Goal: Task Accomplishment & Management: Use online tool/utility

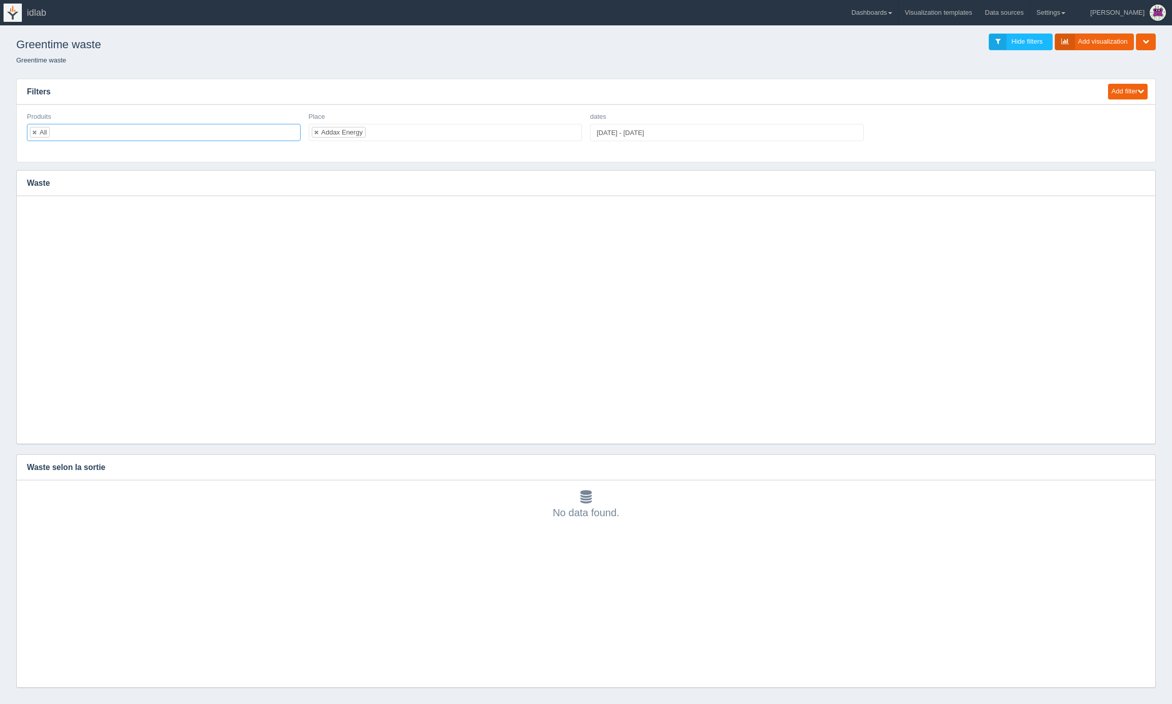
select select "Addax Energy"
click at [899, 14] on link "Dashboards" at bounding box center [872, 12] width 53 height 25
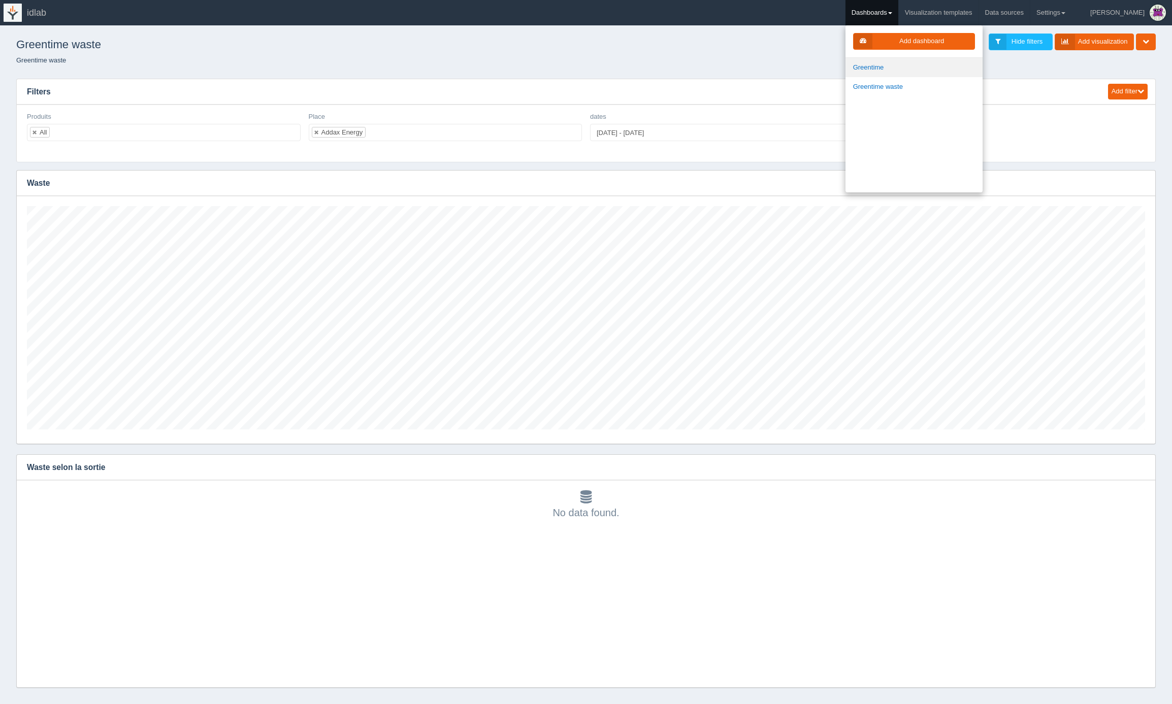
click at [907, 65] on link "Greentime" at bounding box center [914, 68] width 137 height 20
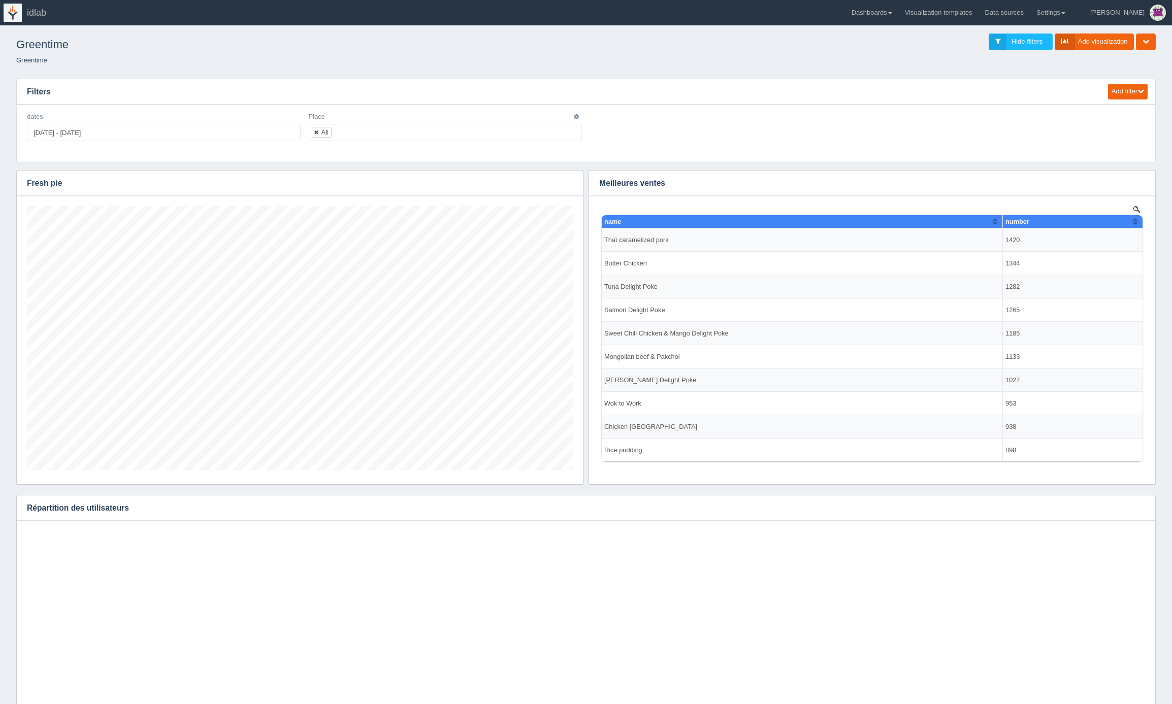
scroll to position [142, 1118]
click at [325, 132] on div "All" at bounding box center [325, 132] width 7 height 7
click at [341, 132] on input "text" at bounding box center [340, 132] width 17 height 16
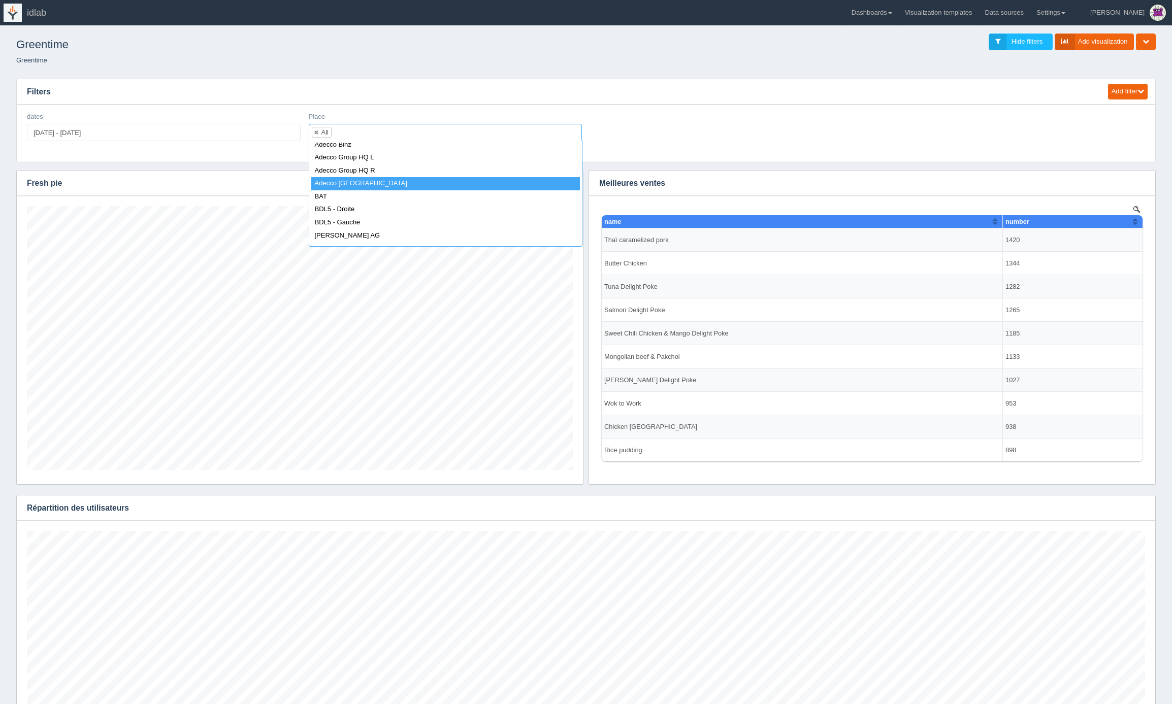
scroll to position [0, 0]
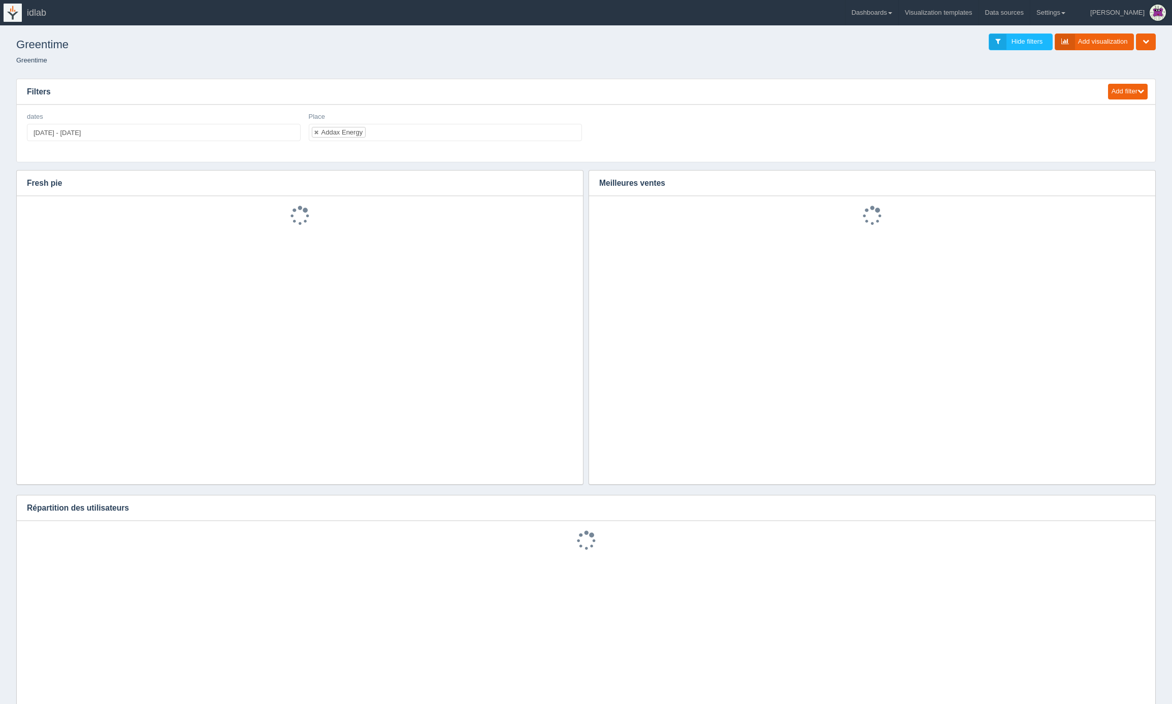
select select "Addax Energy"
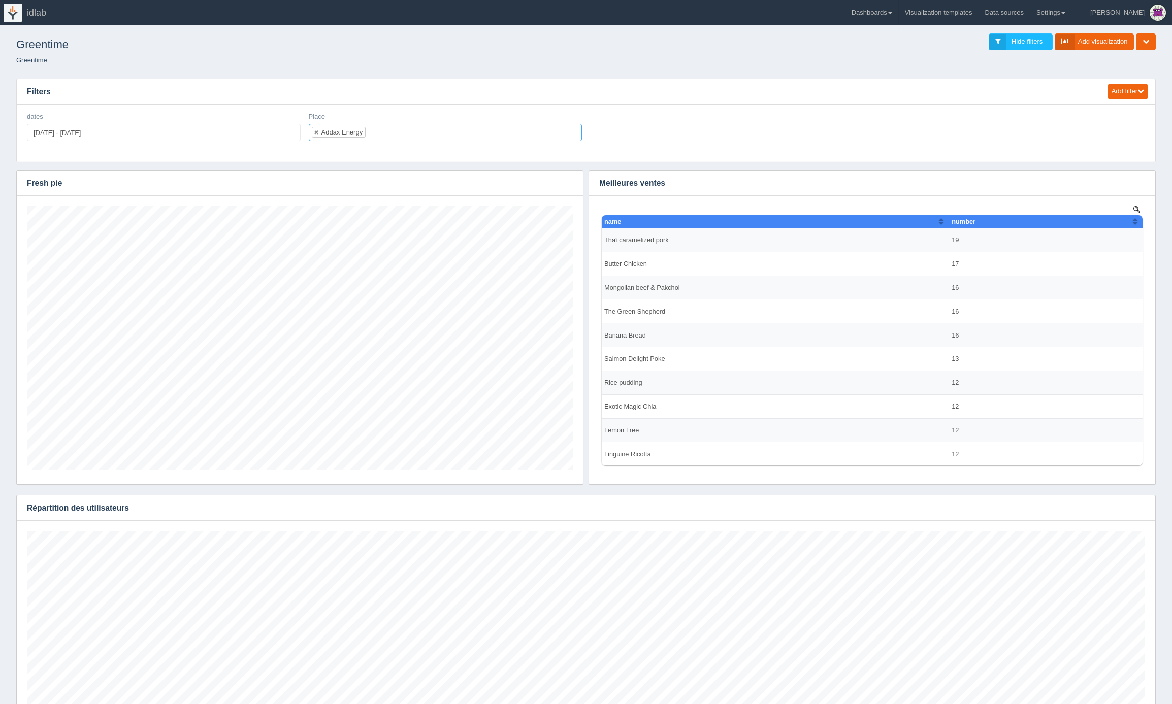
scroll to position [507742, 506807]
click at [899, 15] on link "Dashboards" at bounding box center [872, 12] width 53 height 25
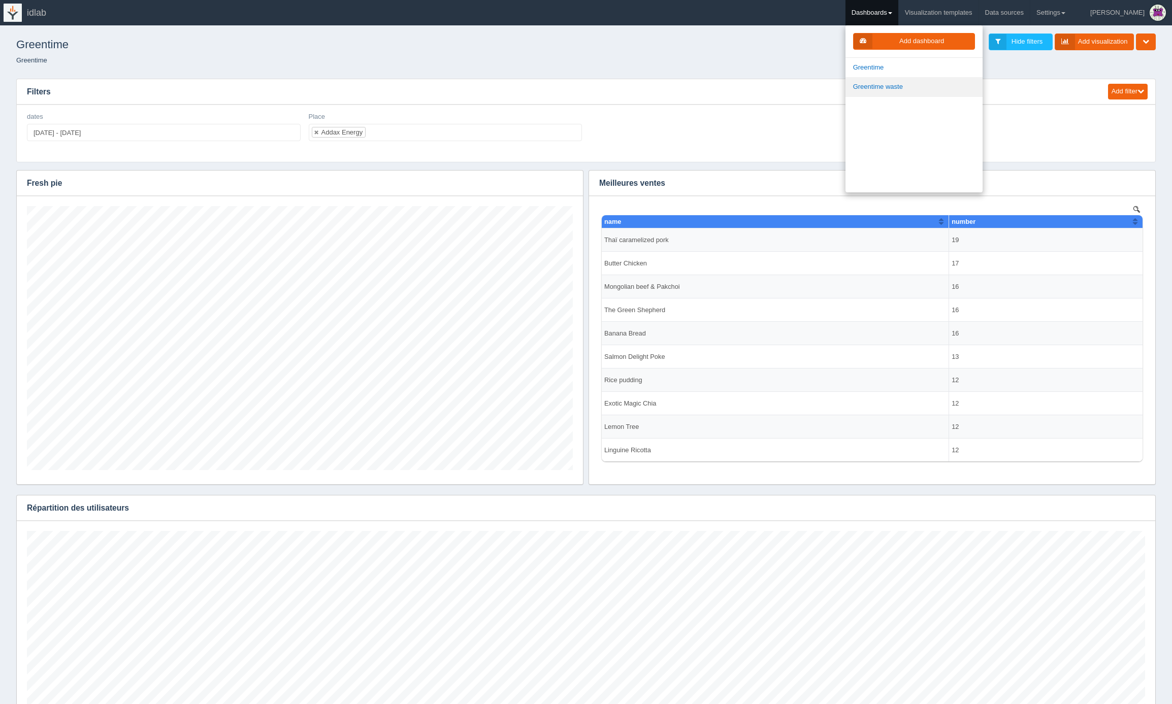
click at [908, 82] on link "Greentime waste" at bounding box center [914, 87] width 137 height 20
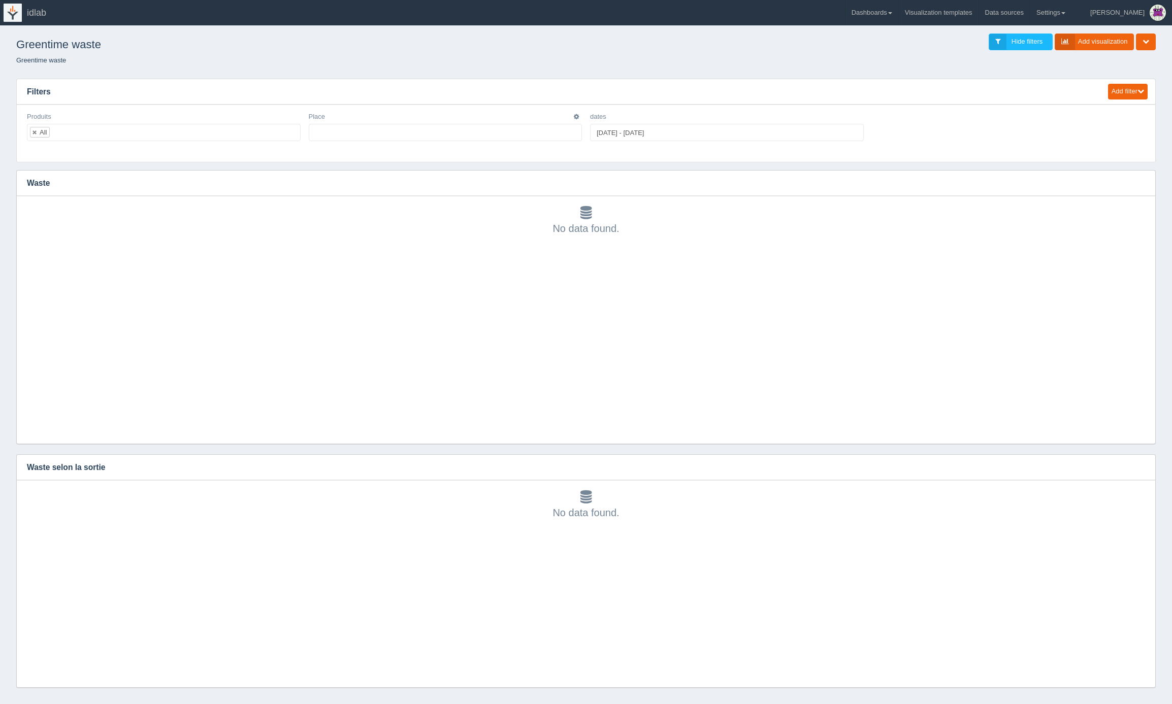
click at [376, 131] on ul at bounding box center [446, 132] width 274 height 17
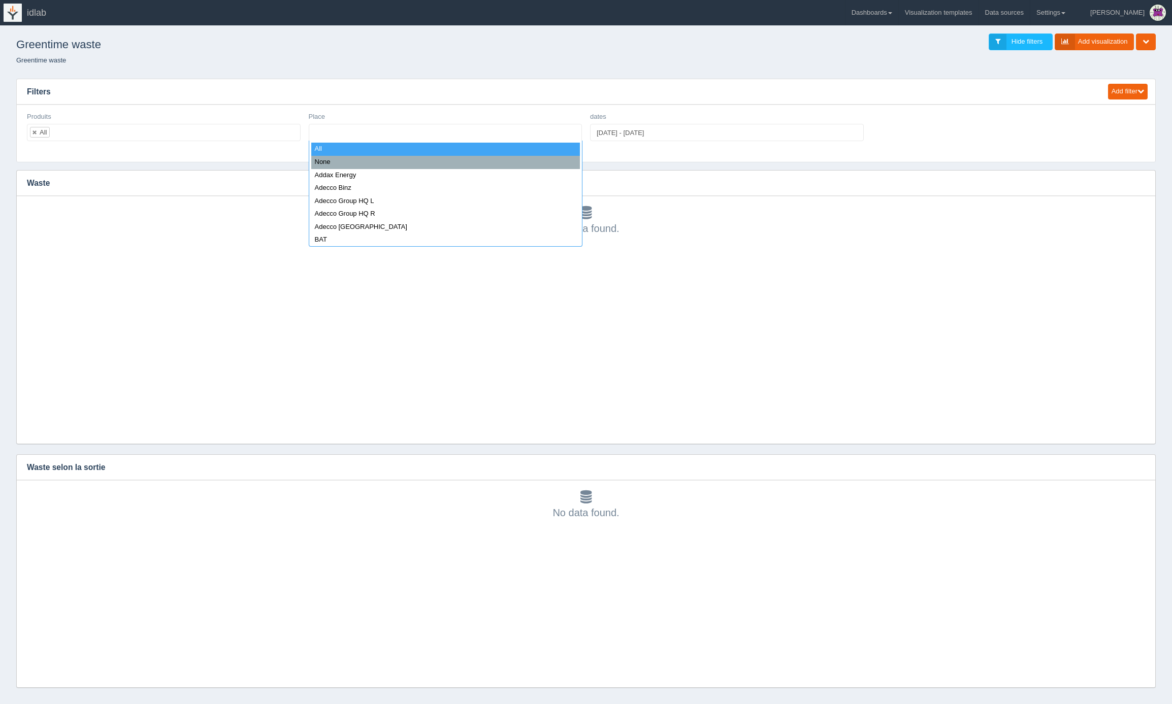
select select "all_"
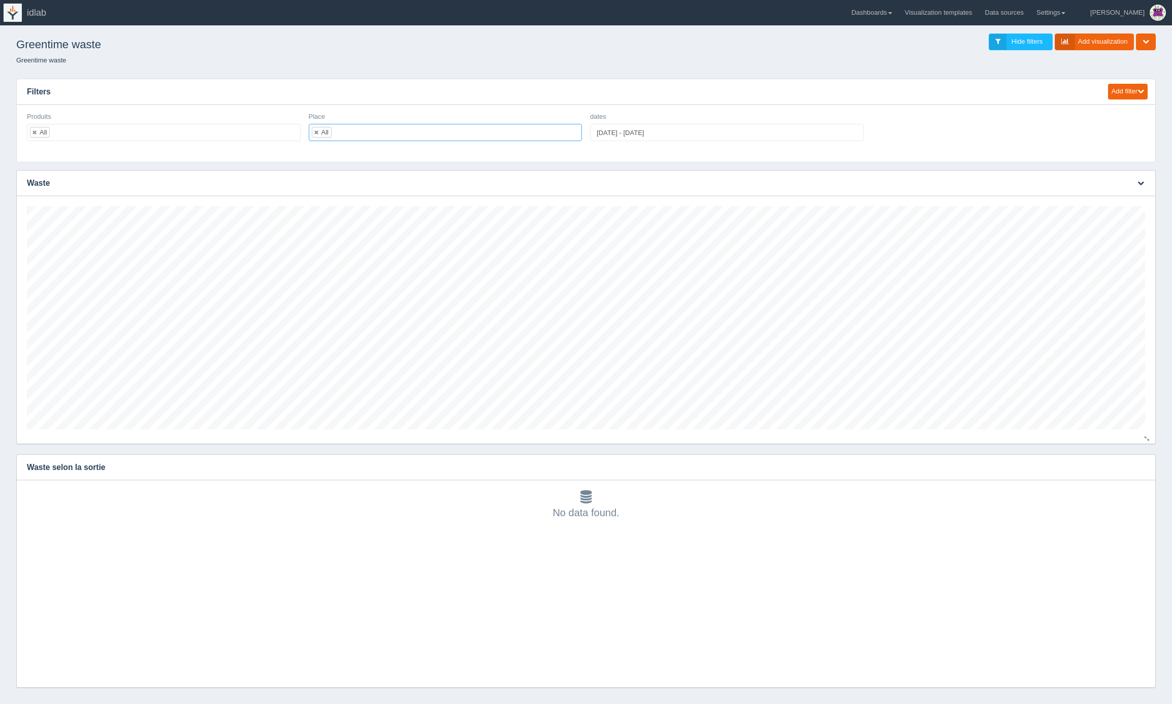
scroll to position [223, 1118]
click at [1144, 468] on icon "button" at bounding box center [1141, 467] width 7 height 7
click at [1124, 482] on link "Edit chart" at bounding box center [1107, 482] width 81 height 15
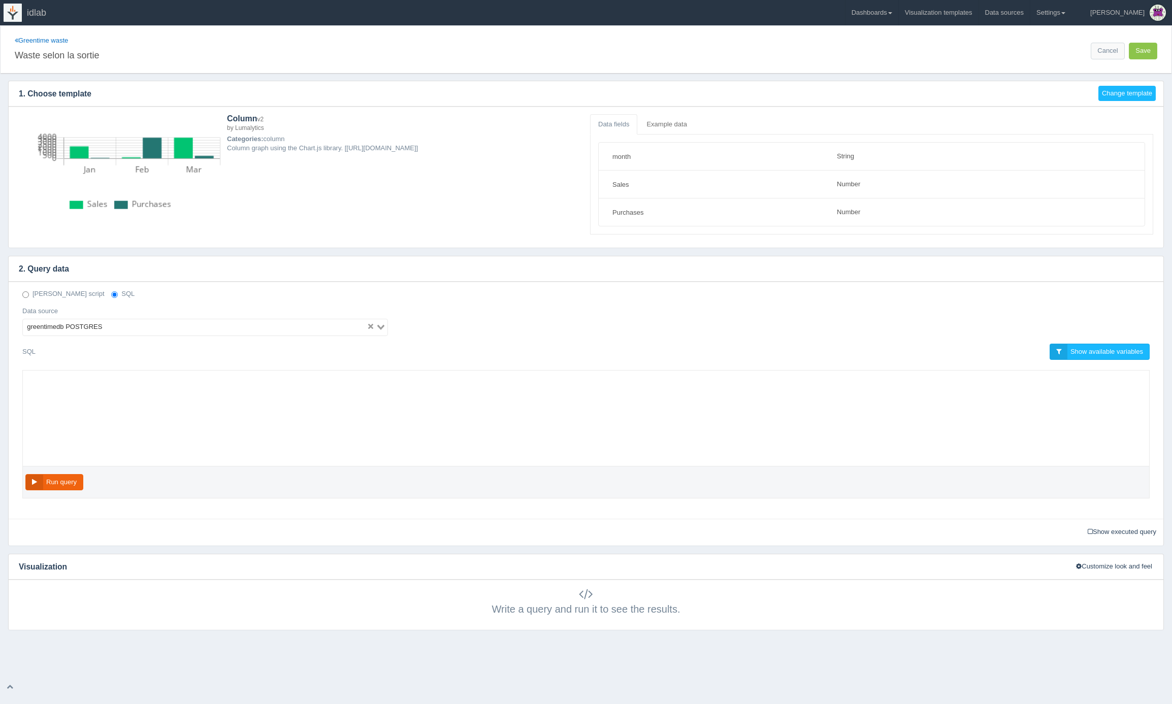
select select "string"
select select "number"
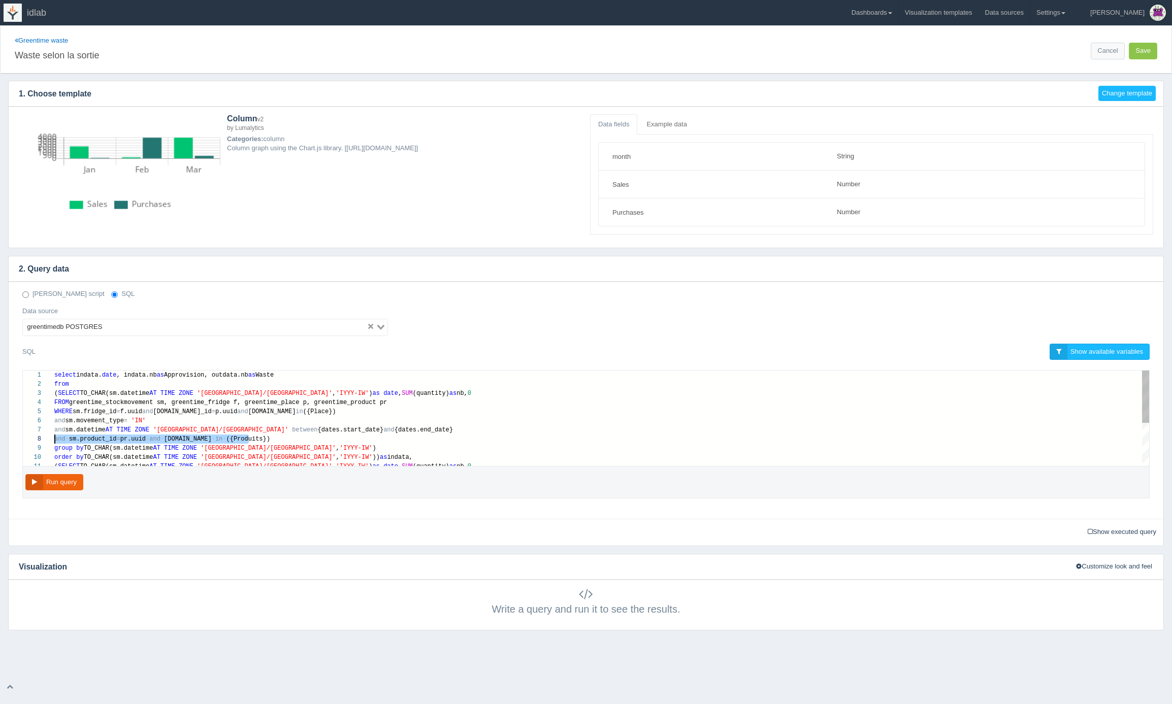
scroll to position [64, 0]
drag, startPoint x: 259, startPoint y: 440, endPoint x: 38, endPoint y: 437, distance: 221.0
type textarea "select indata.date, indata.nb as Approvision, outdata.nb as Waste from (SELECT …"
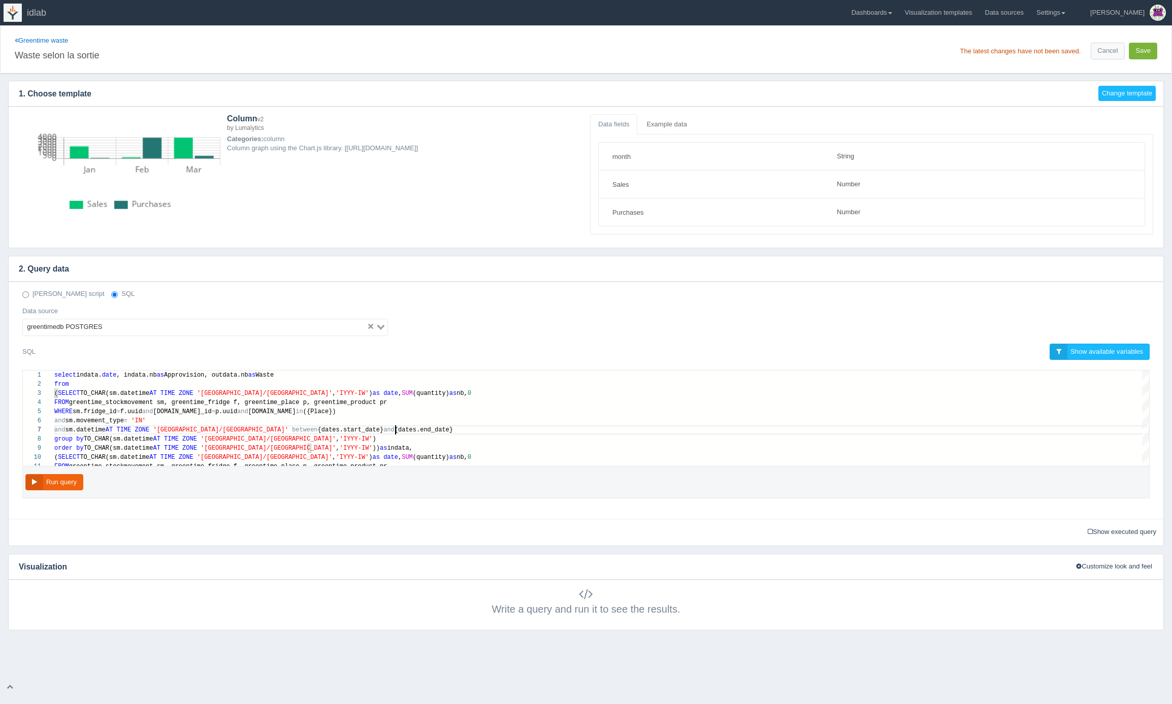
click at [1149, 48] on button "Save" at bounding box center [1143, 51] width 28 height 17
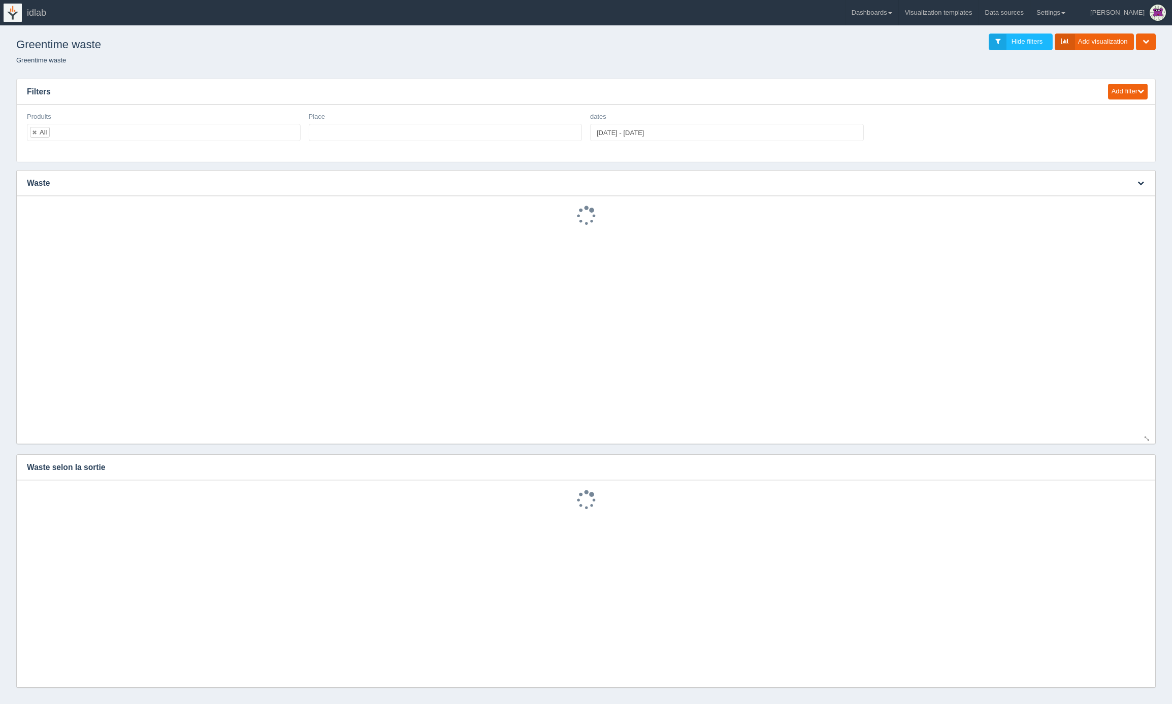
select select
click at [576, 120] on icon "button" at bounding box center [576, 117] width 5 height 6
click at [566, 130] on link "Edit filter" at bounding box center [540, 129] width 81 height 15
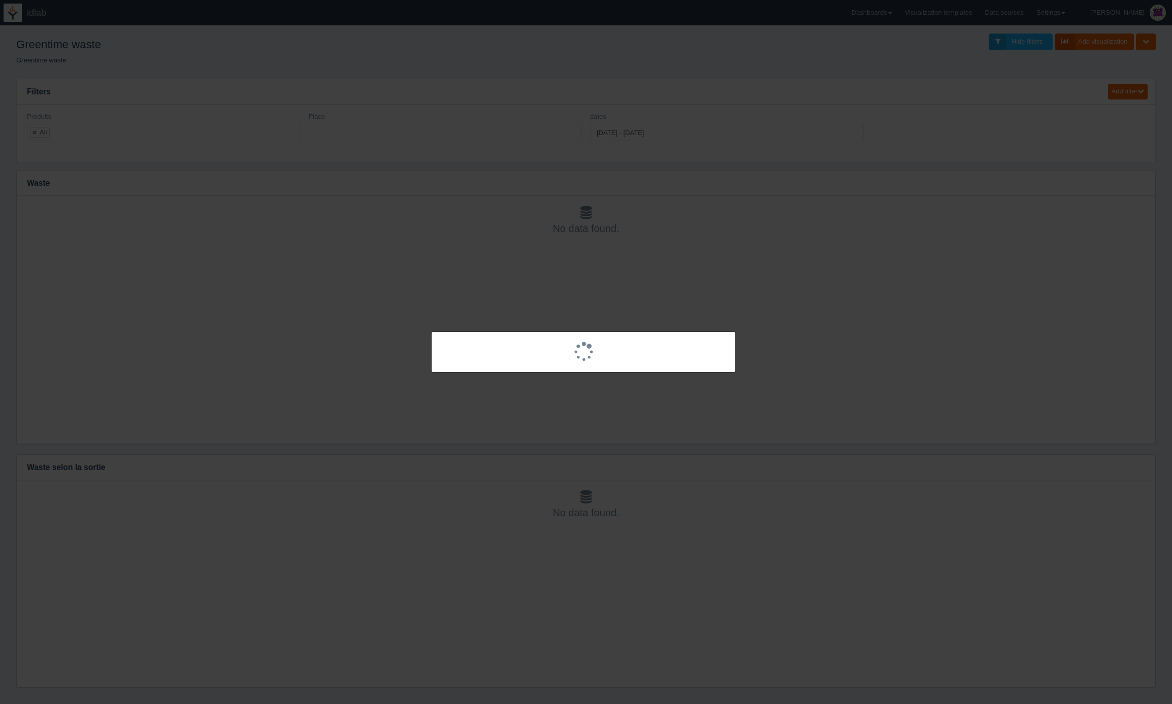
select select
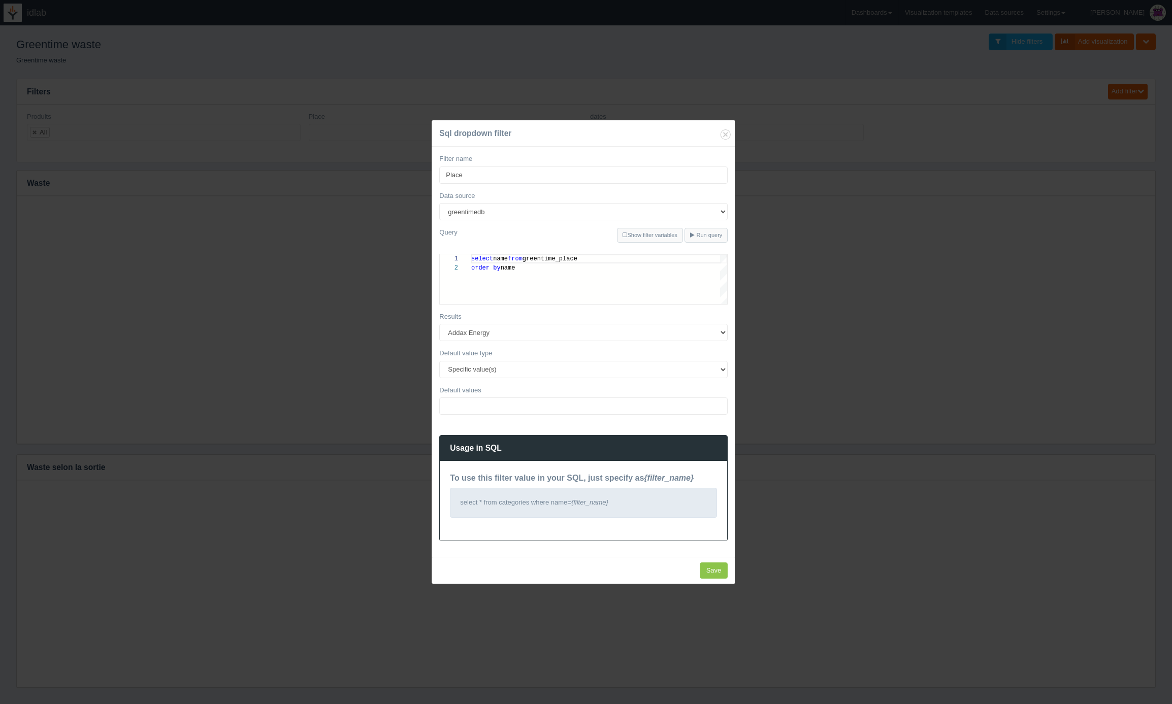
scroll to position [9, 0]
click at [524, 370] on select "All None Specific value(s)" at bounding box center [583, 369] width 289 height 17
select select "all"
click at [439, 378] on select "All None Specific value(s)" at bounding box center [583, 369] width 289 height 17
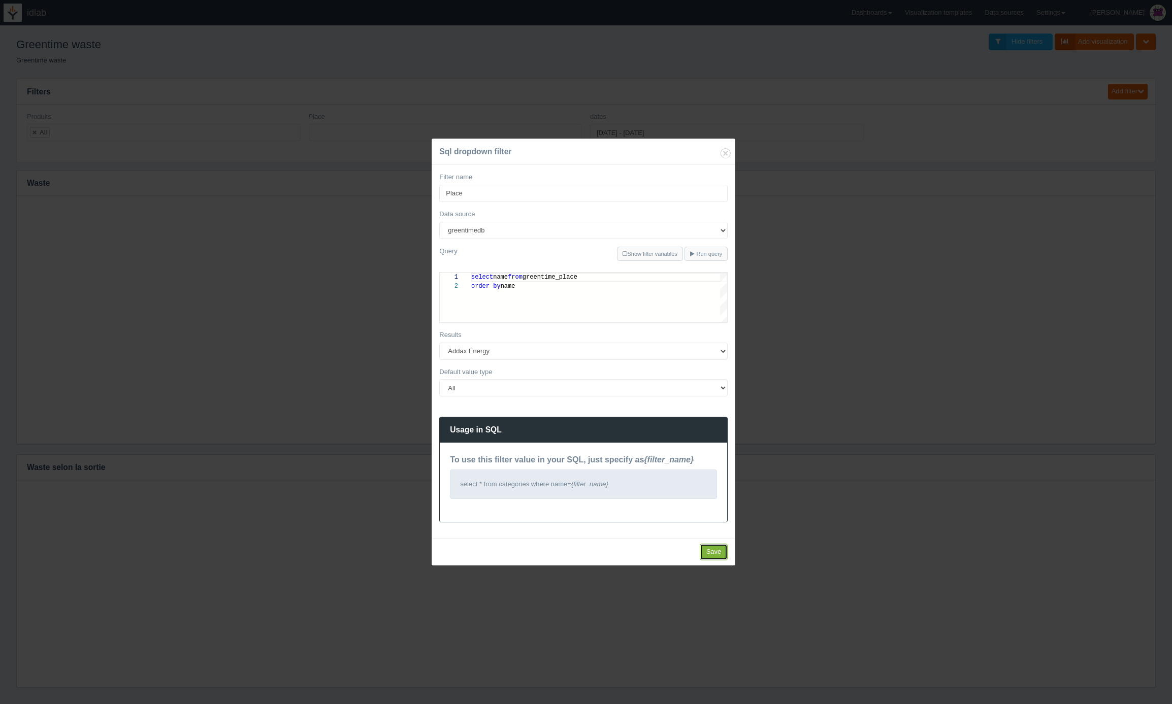
click at [706, 549] on input "Save" at bounding box center [714, 552] width 28 height 17
type input "Save"
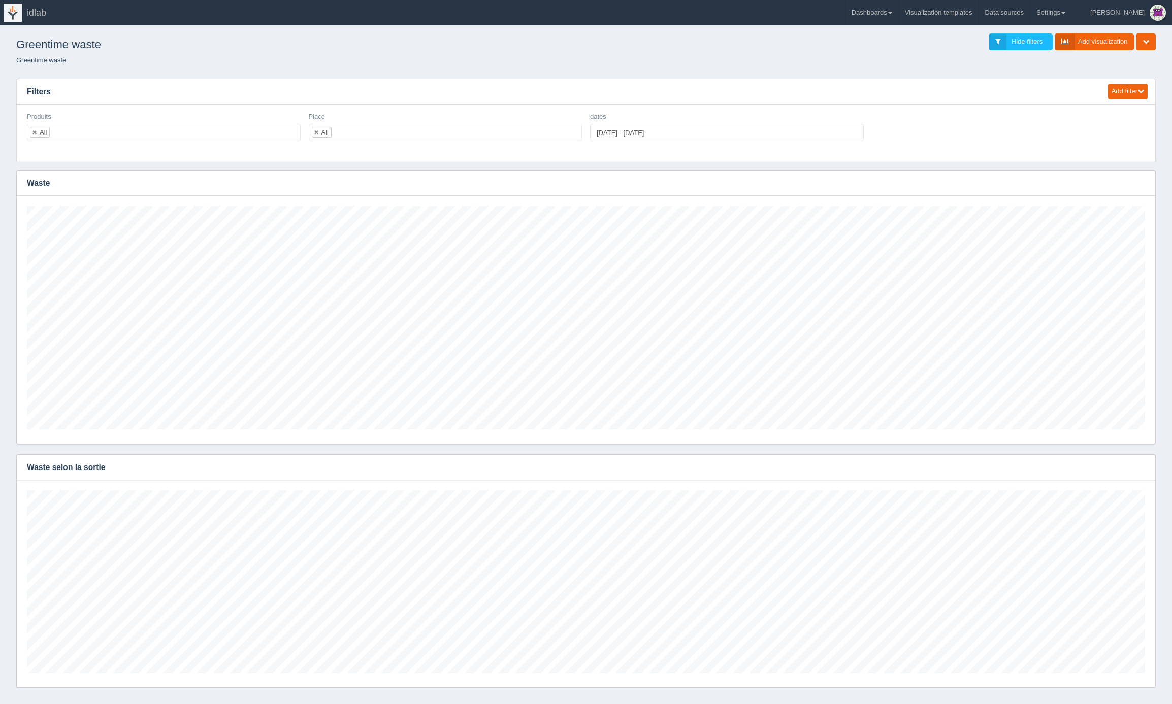
scroll to position [183, 1118]
click at [1142, 467] on icon "button" at bounding box center [1141, 467] width 7 height 7
click at [1116, 479] on link "Edit chart" at bounding box center [1107, 482] width 81 height 15
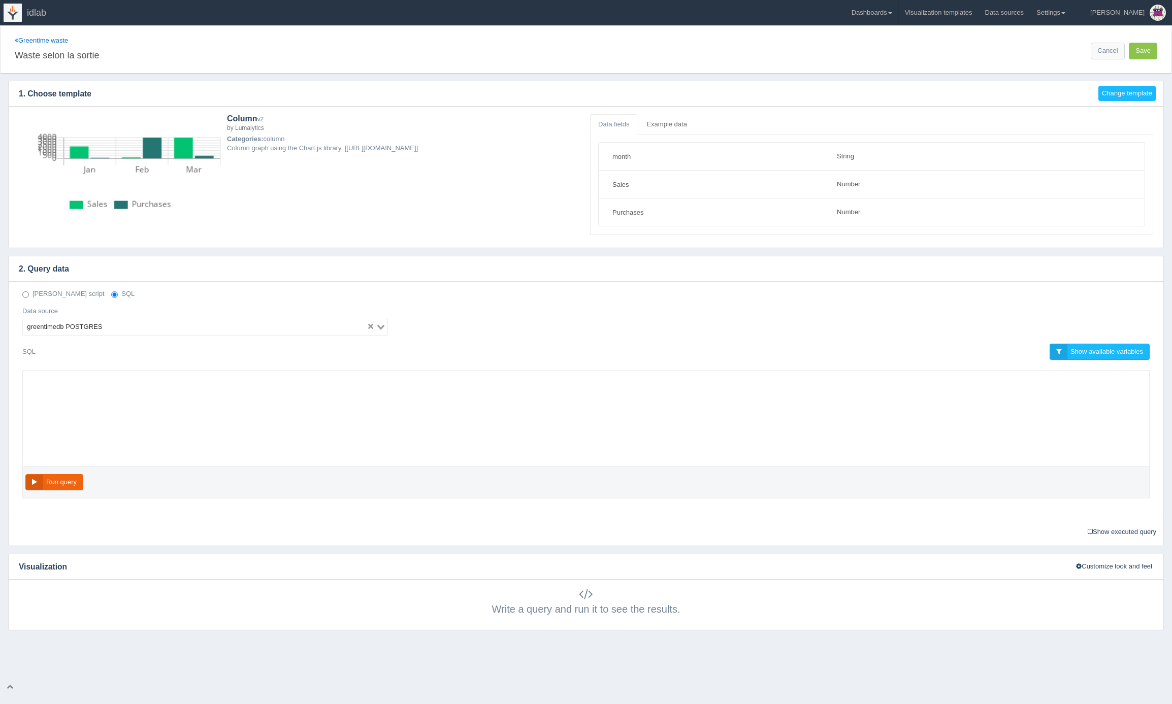
select select "string"
select select "number"
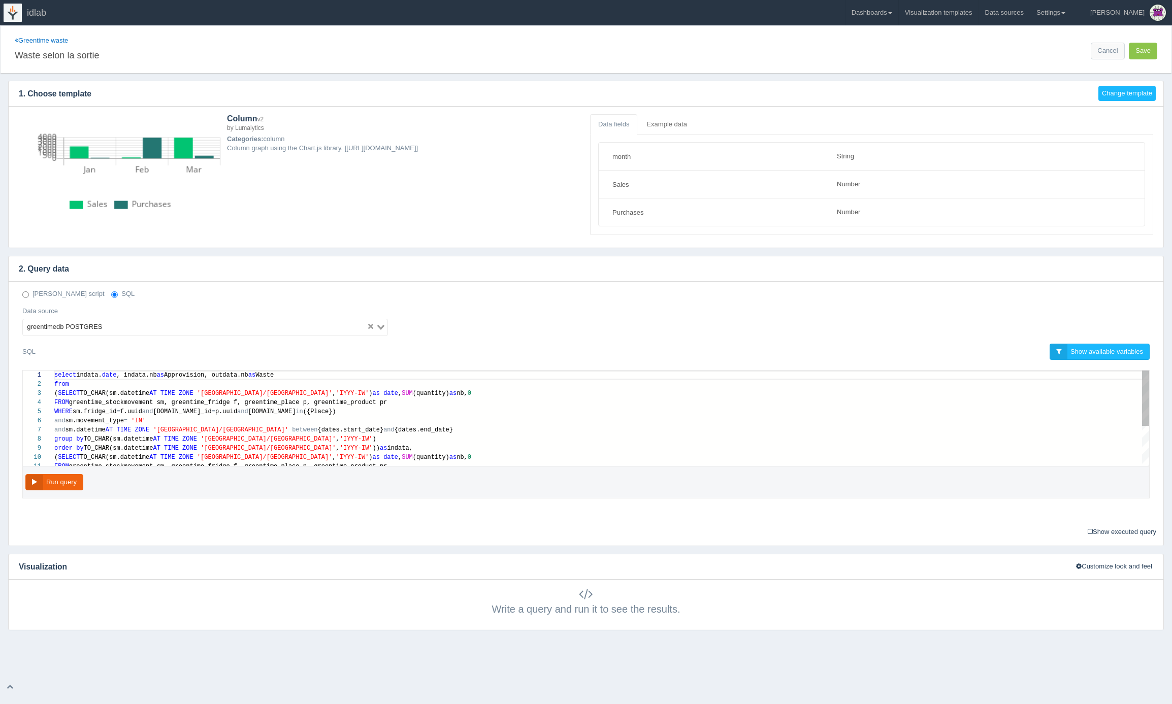
scroll to position [64, 0]
click at [430, 428] on div "and sm.datetime AT TIME ZONE '[GEOGRAPHIC_DATA]/[GEOGRAPHIC_DATA]' between {dat…" at bounding box center [601, 430] width 1095 height 9
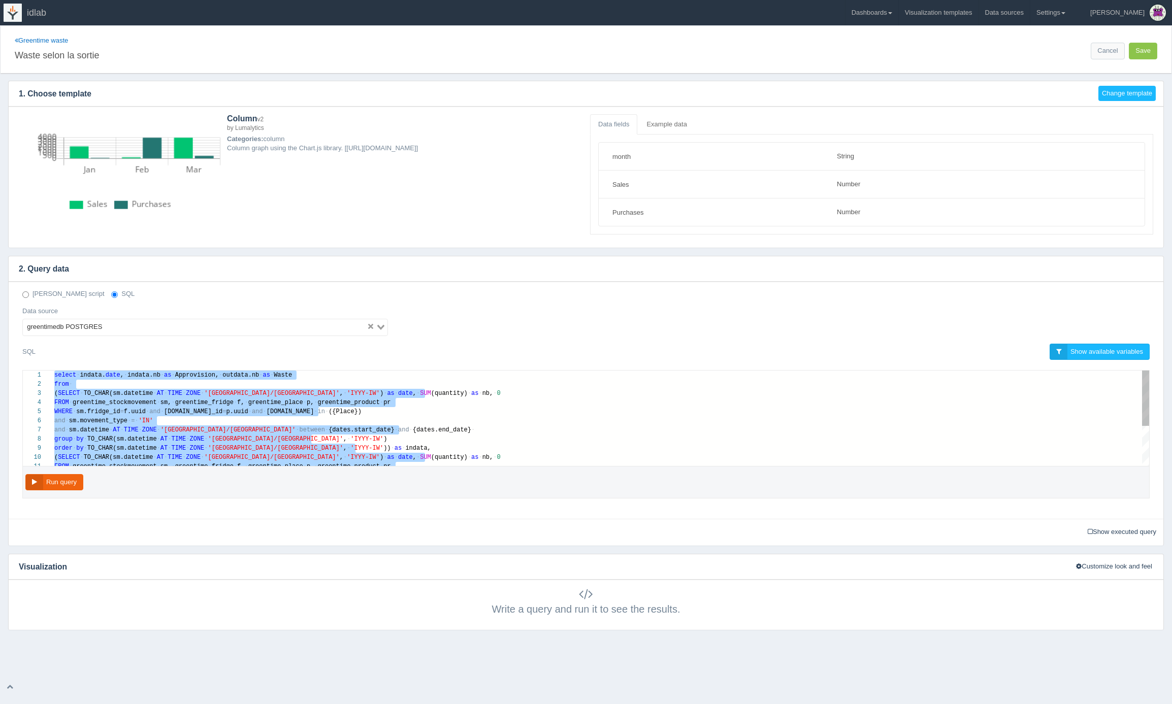
scroll to position [37, 261]
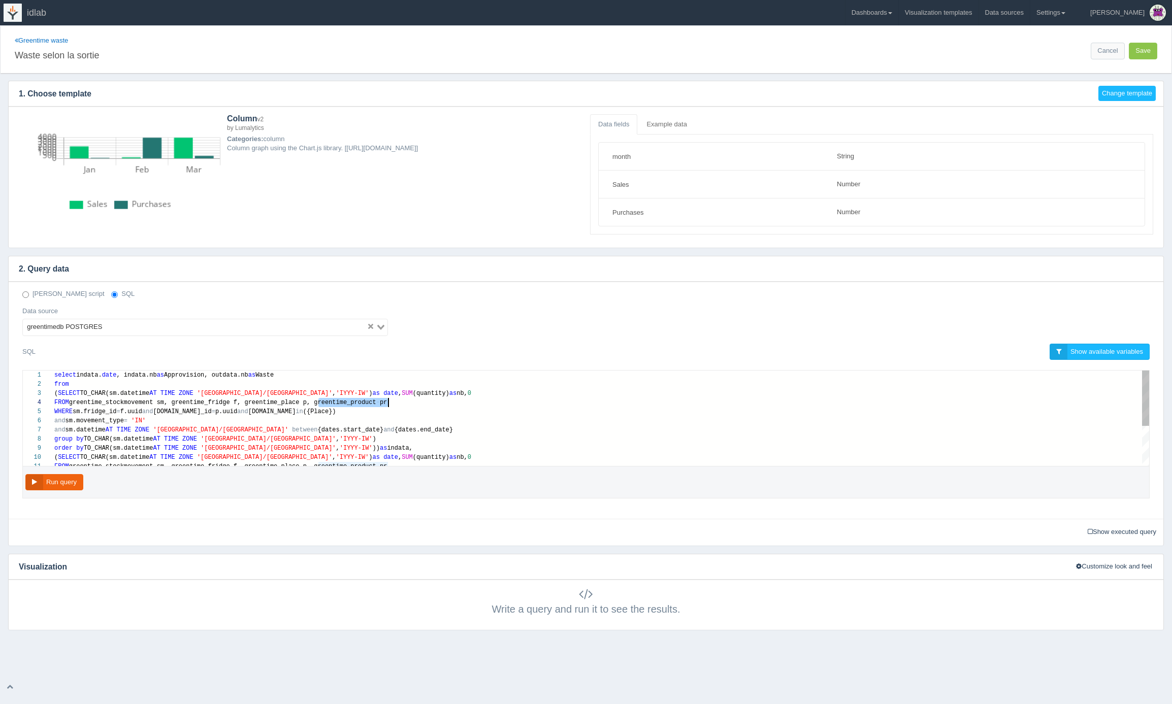
scroll to position [27, 338]
drag, startPoint x: 317, startPoint y: 402, endPoint x: 391, endPoint y: 402, distance: 73.7
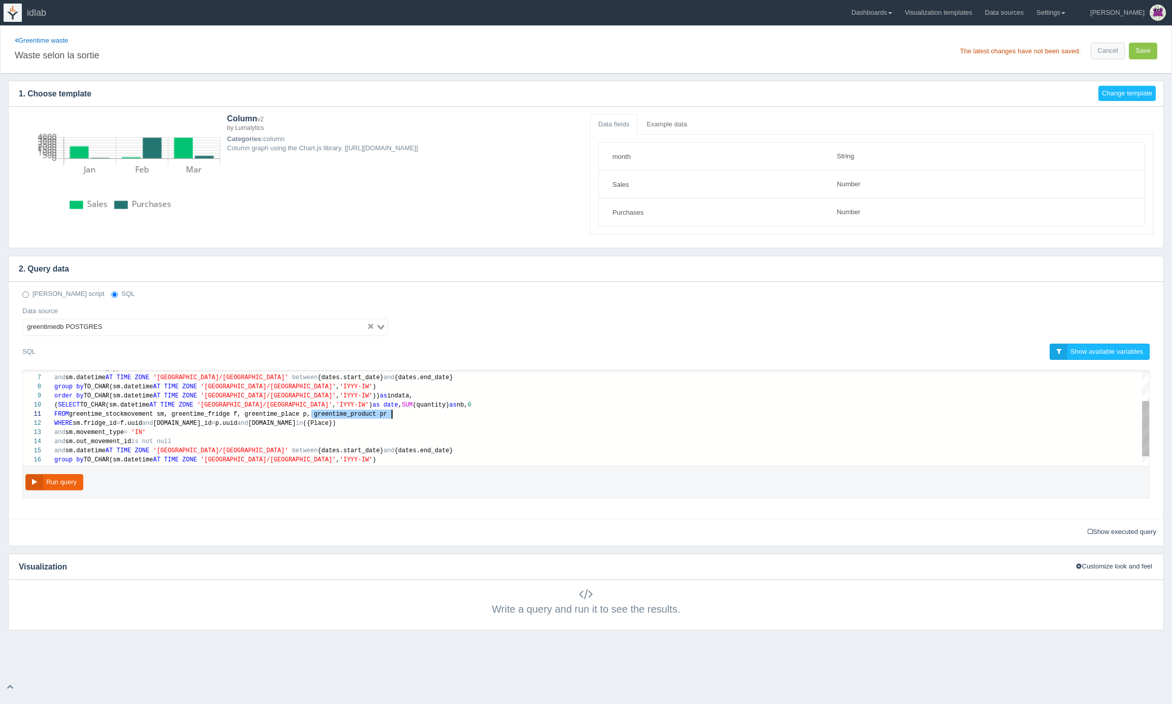
drag, startPoint x: 311, startPoint y: 416, endPoint x: 392, endPoint y: 416, distance: 81.3
type textarea "FROM greentime_stockmovement sm, greentime_fridge f, greentime_place p WHERE sm…"
click at [336, 504] on div "8 9 10 11 7 6 12 13 14 15 16 17 group by TO_CHAR(sm.datetime AT TIME ZONE 'Euro…" at bounding box center [586, 438] width 1143 height 137
click at [1136, 53] on button "Save" at bounding box center [1143, 51] width 28 height 17
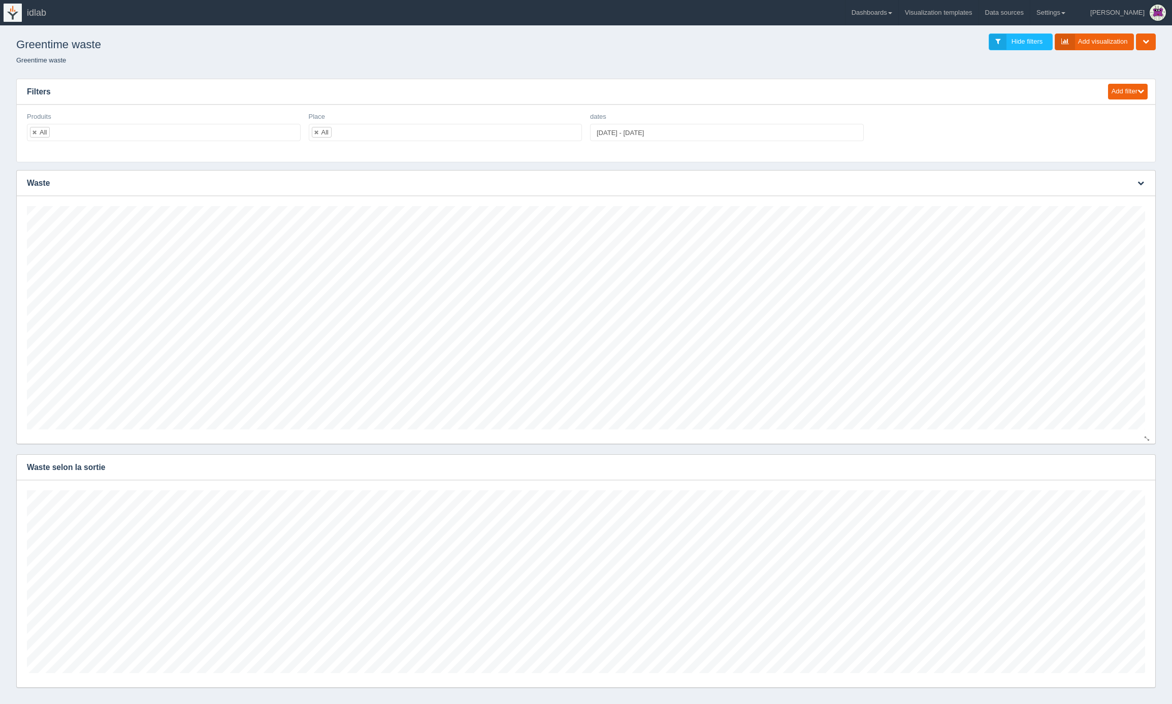
scroll to position [183, 1118]
click at [1143, 467] on icon "button" at bounding box center [1141, 467] width 7 height 7
click at [1117, 484] on link "Edit chart" at bounding box center [1107, 482] width 81 height 15
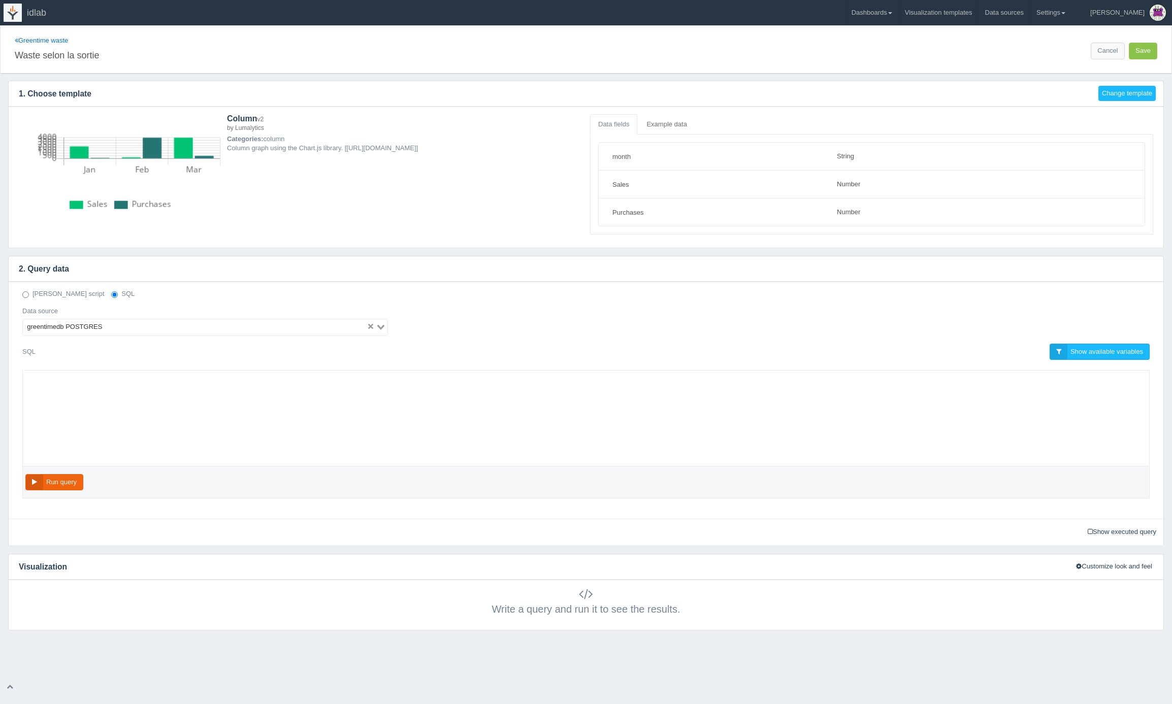
select select "string"
select select "number"
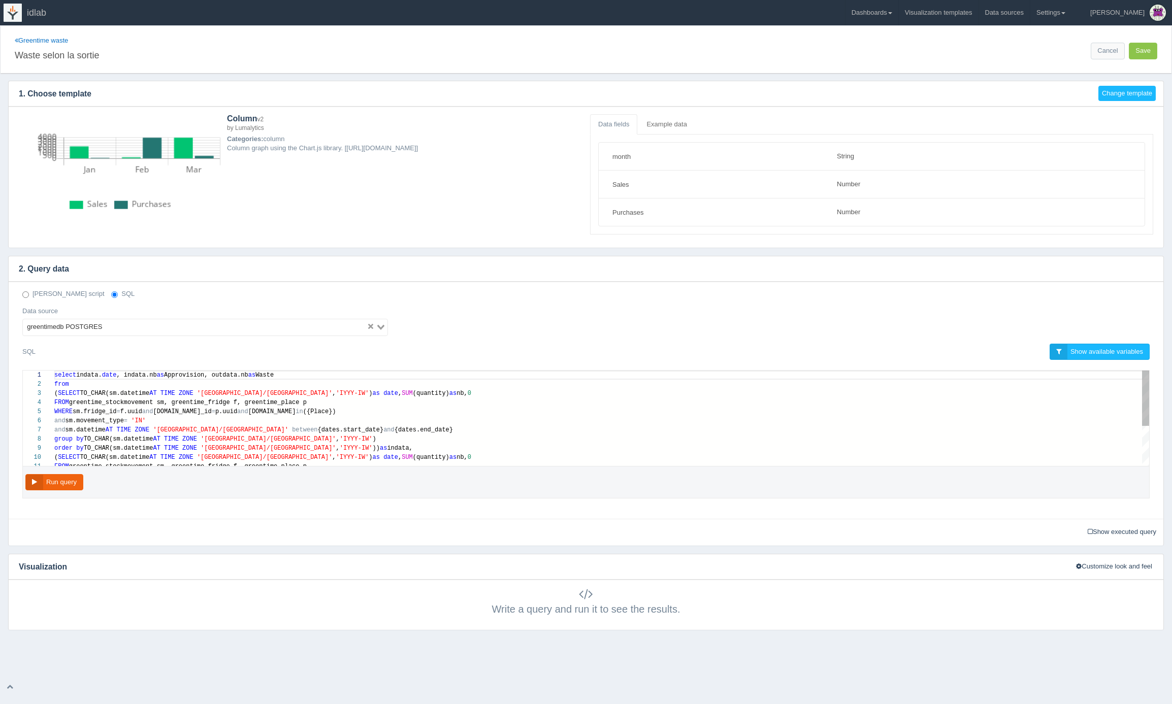
scroll to position [64, 0]
click at [323, 403] on div "FROM greentime_stockmovement sm, greentime_fridge f, g reentime_place p" at bounding box center [601, 402] width 1095 height 9
paste textarea ", greentime_product pr"
click at [314, 422] on div "and sm.movement_type = 'IN'" at bounding box center [601, 420] width 1095 height 9
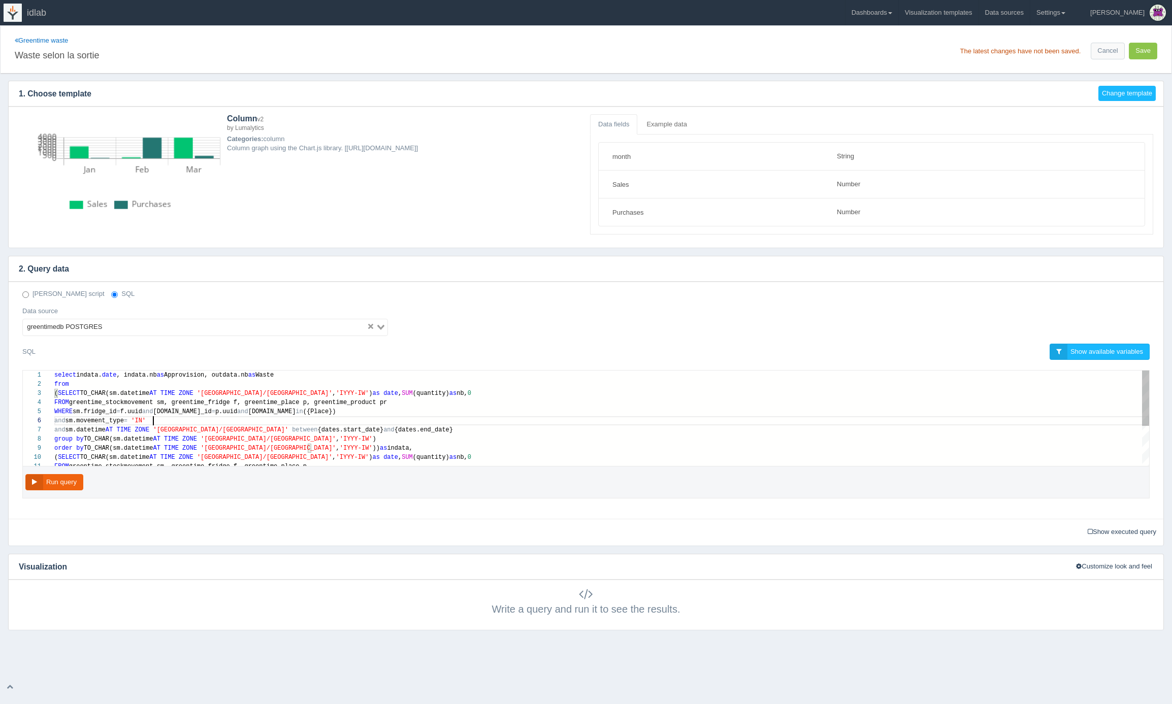
scroll to position [46, 99]
click at [400, 431] on div "and sm.datetime AT TIME ZONE 'Europe/Zurich' between {dates.start_date} and {da…" at bounding box center [601, 430] width 1095 height 9
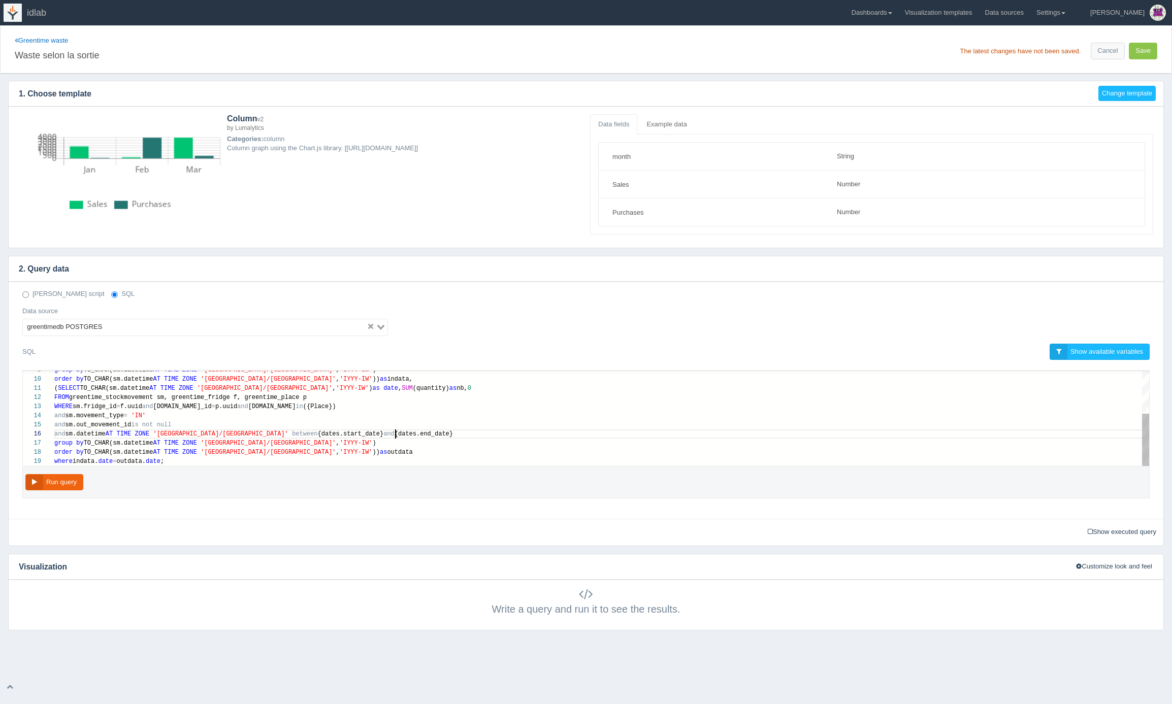
click at [403, 434] on div "and sm.datetime AT TIME ZONE 'Europe/Zurich' between {dates.start_date} and {da…" at bounding box center [601, 434] width 1095 height 9
paste textarea "and sm.product_id=pr.uuid and pr.name in ({Produits})"
click at [343, 398] on div "FROM greentime_stockmovement sm, greentime_fridge f, g reentime_place p" at bounding box center [601, 397] width 1095 height 9
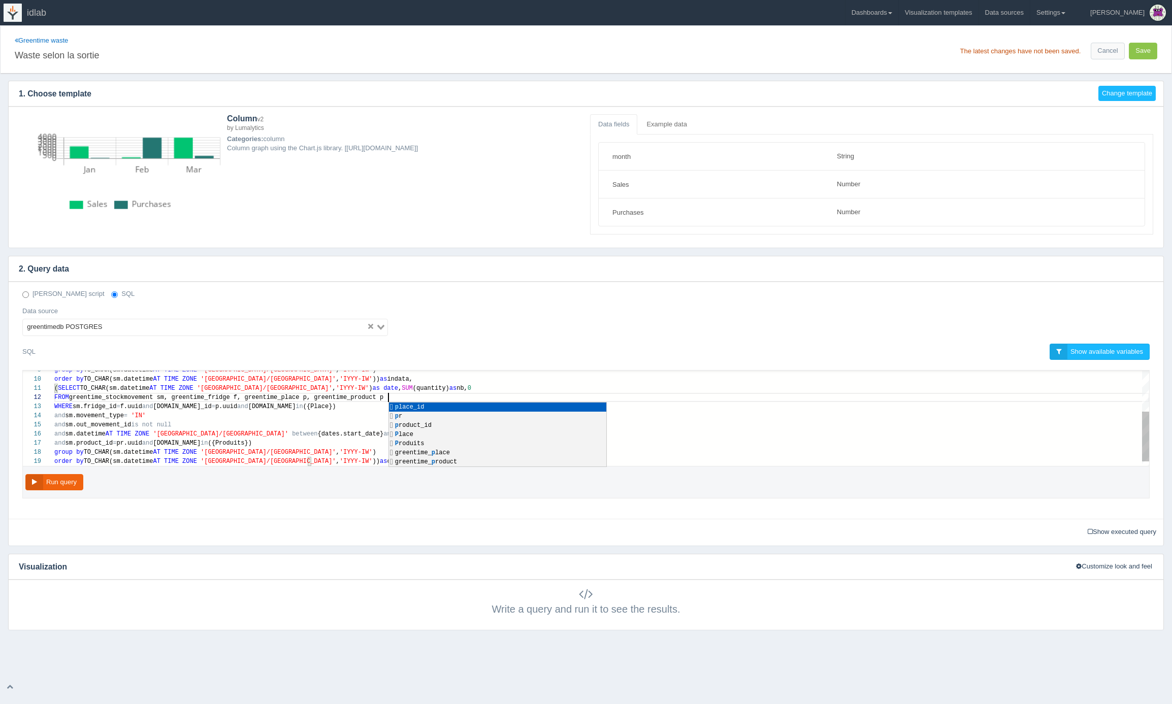
scroll to position [9, 338]
type textarea "(SELECT TO_CHAR(sm.datetime AT TIME ZONE 'Europe/Zurich', 'IYYY-IW') as date, S…"
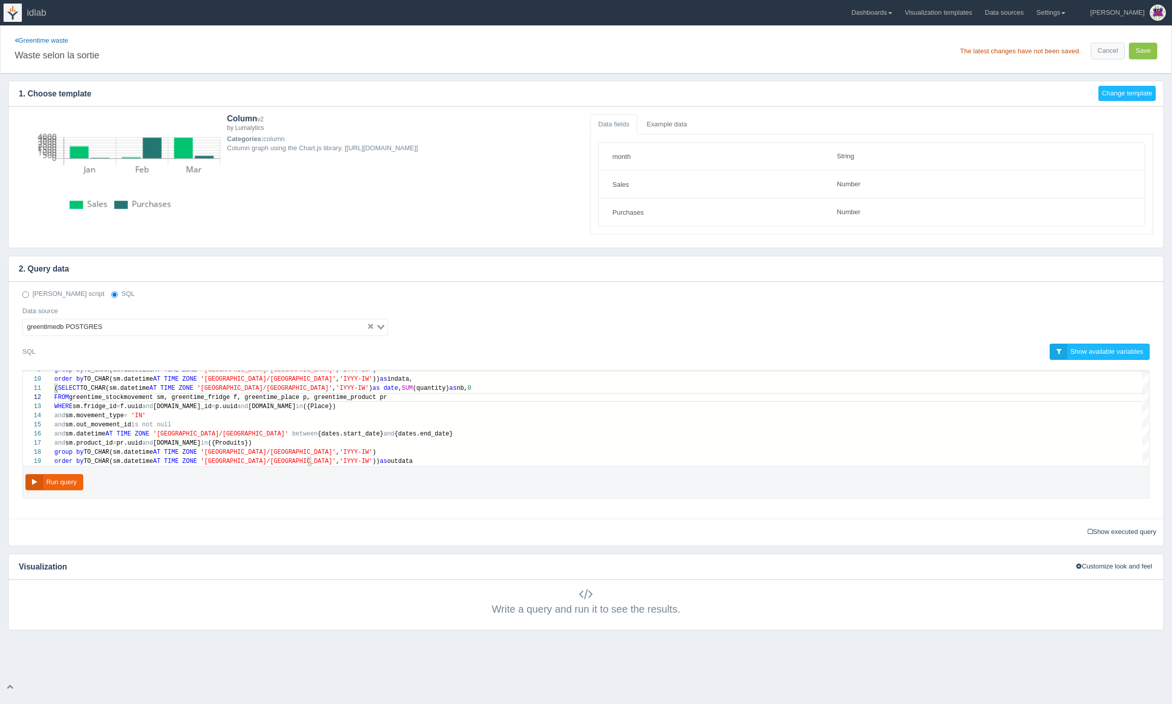
click at [303, 489] on div "Run query" at bounding box center [586, 483] width 1128 height 33
click at [420, 427] on div "and sm.out_movement_id is not null" at bounding box center [601, 425] width 1095 height 9
click at [60, 483] on button "Run query" at bounding box center [54, 482] width 58 height 17
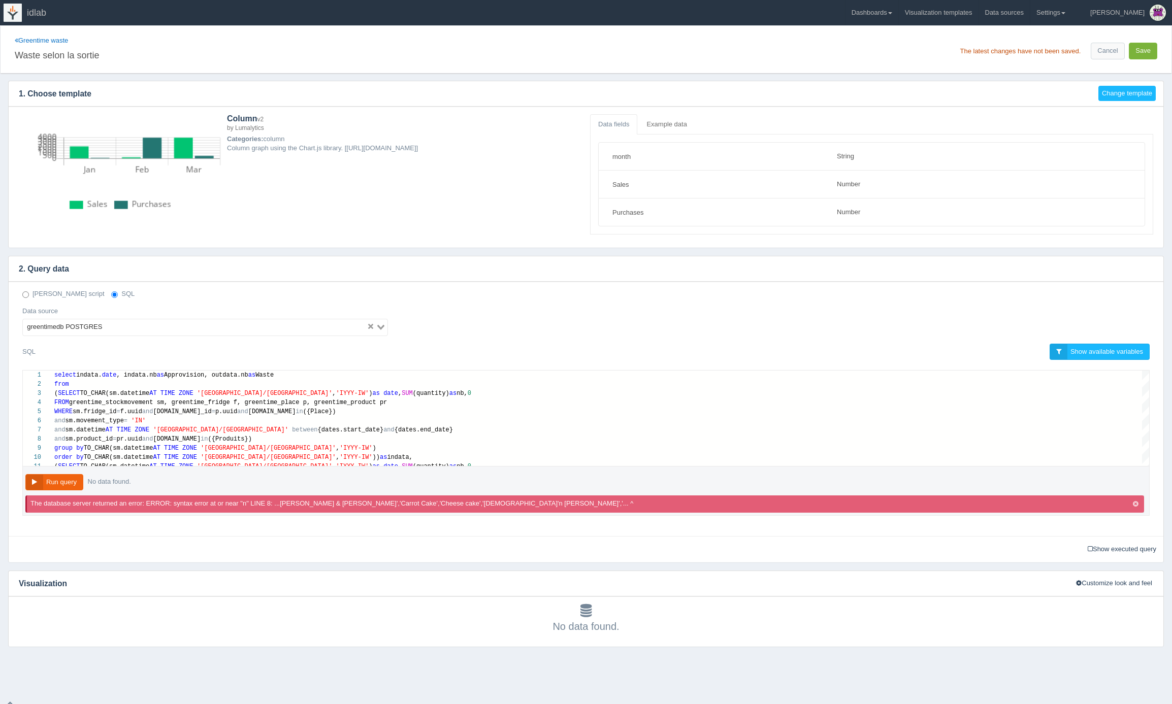
click at [1144, 49] on button "Save" at bounding box center [1143, 51] width 28 height 17
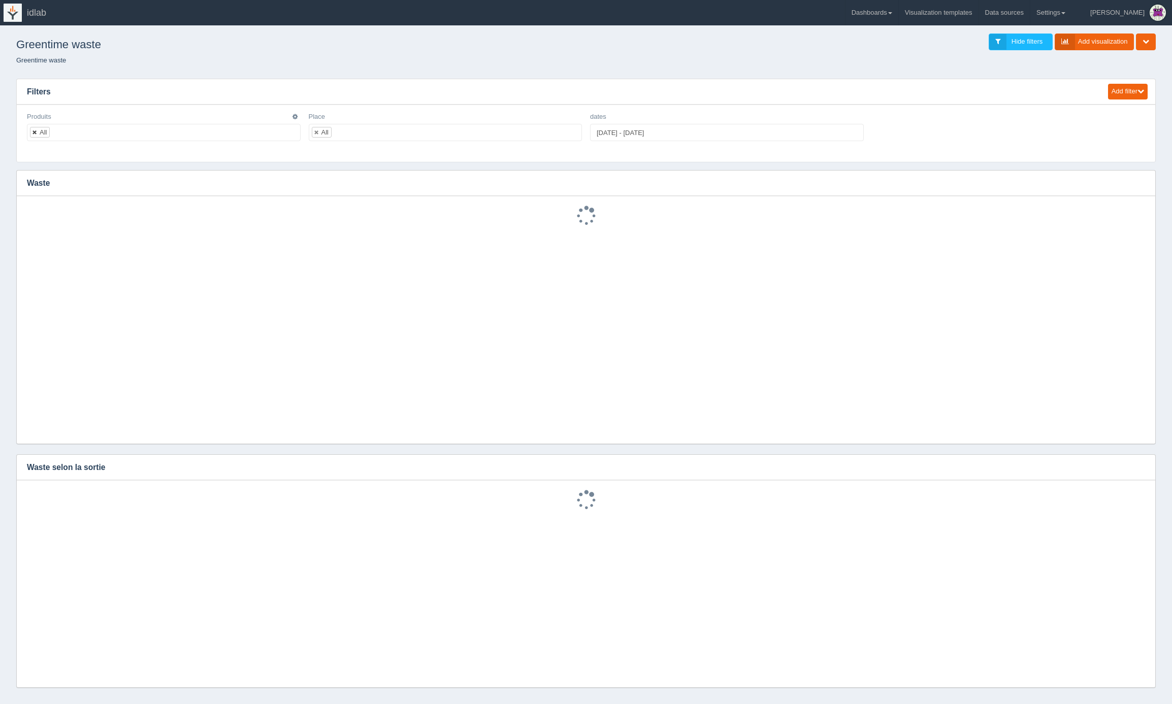
click at [35, 132] on link at bounding box center [35, 132] width 6 height 7
click at [52, 132] on ul at bounding box center [164, 132] width 274 height 17
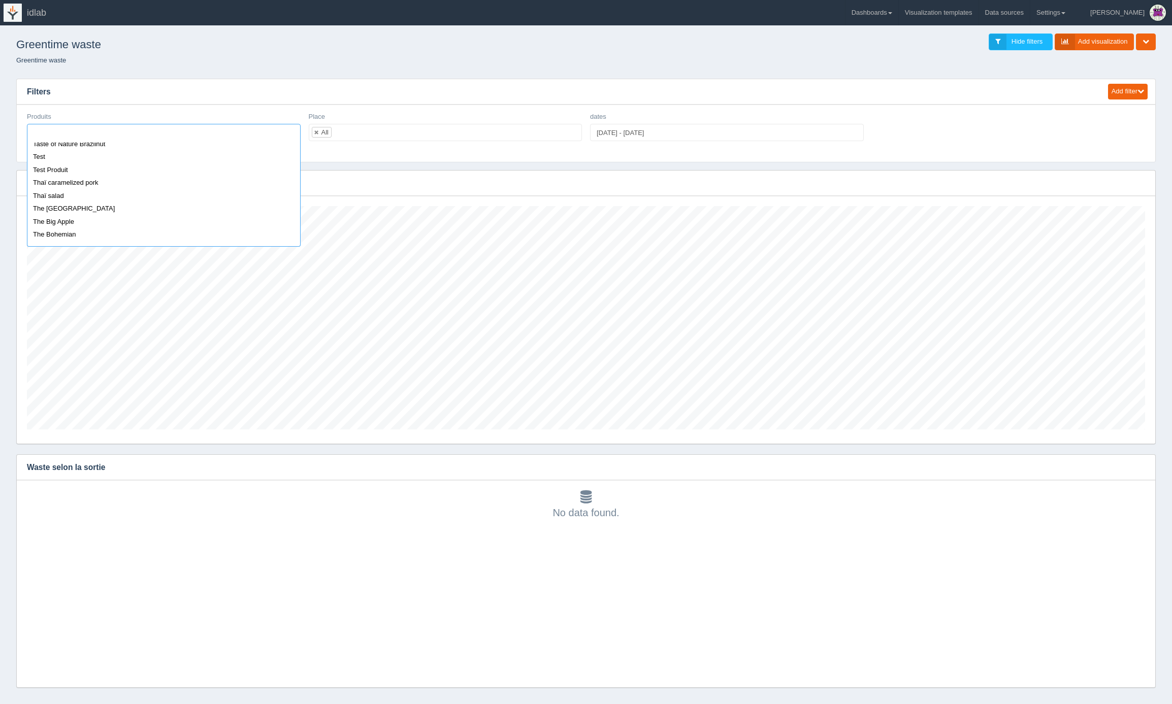
scroll to position [4687, 0]
select select "Thaï caramelized pork"
click at [1141, 470] on icon "button" at bounding box center [1141, 467] width 7 height 7
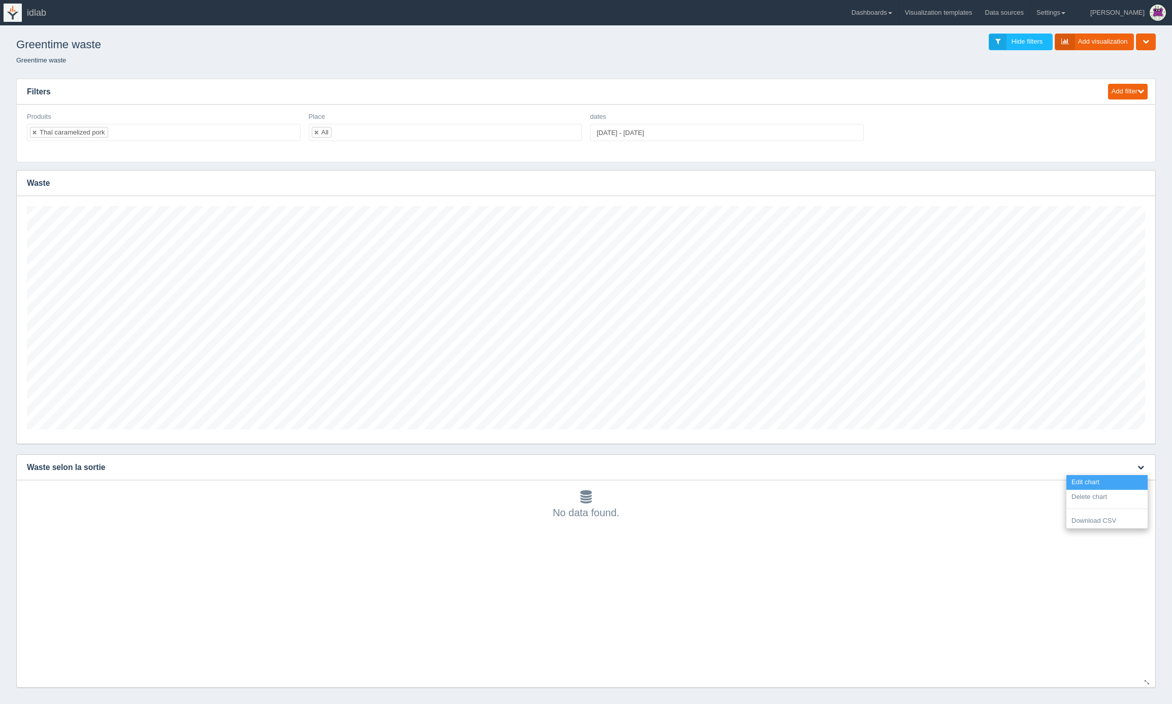
click at [1125, 481] on link "Edit chart" at bounding box center [1107, 482] width 81 height 15
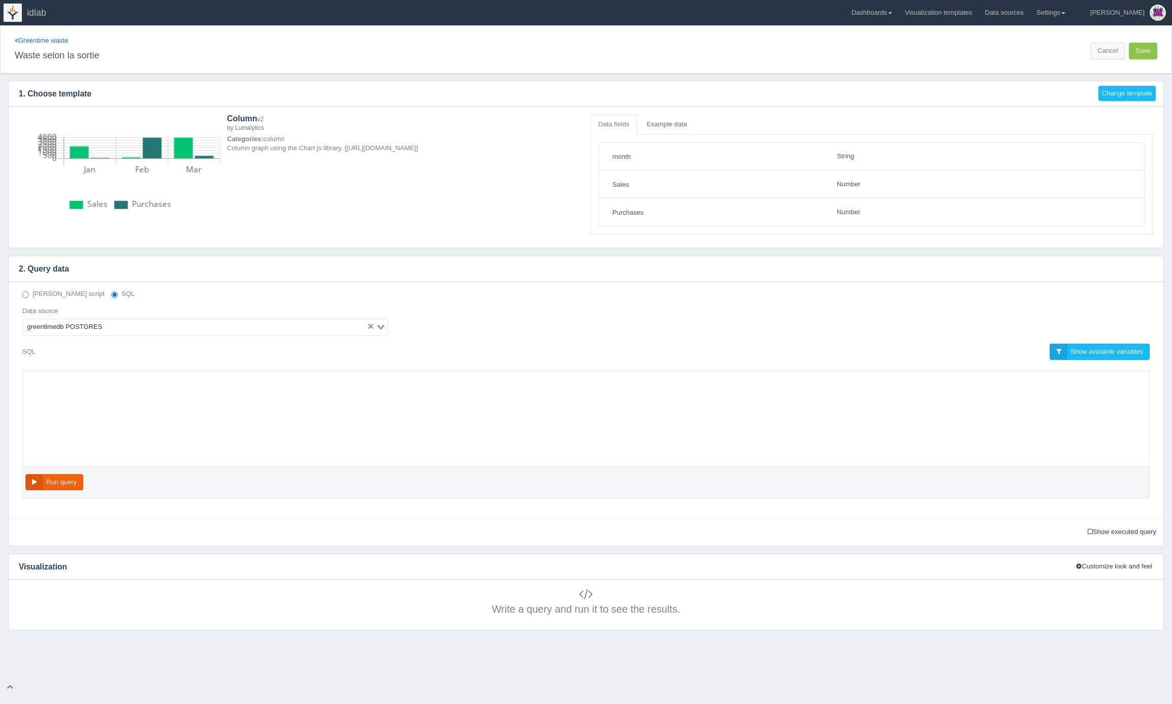
select select "string"
select select "number"
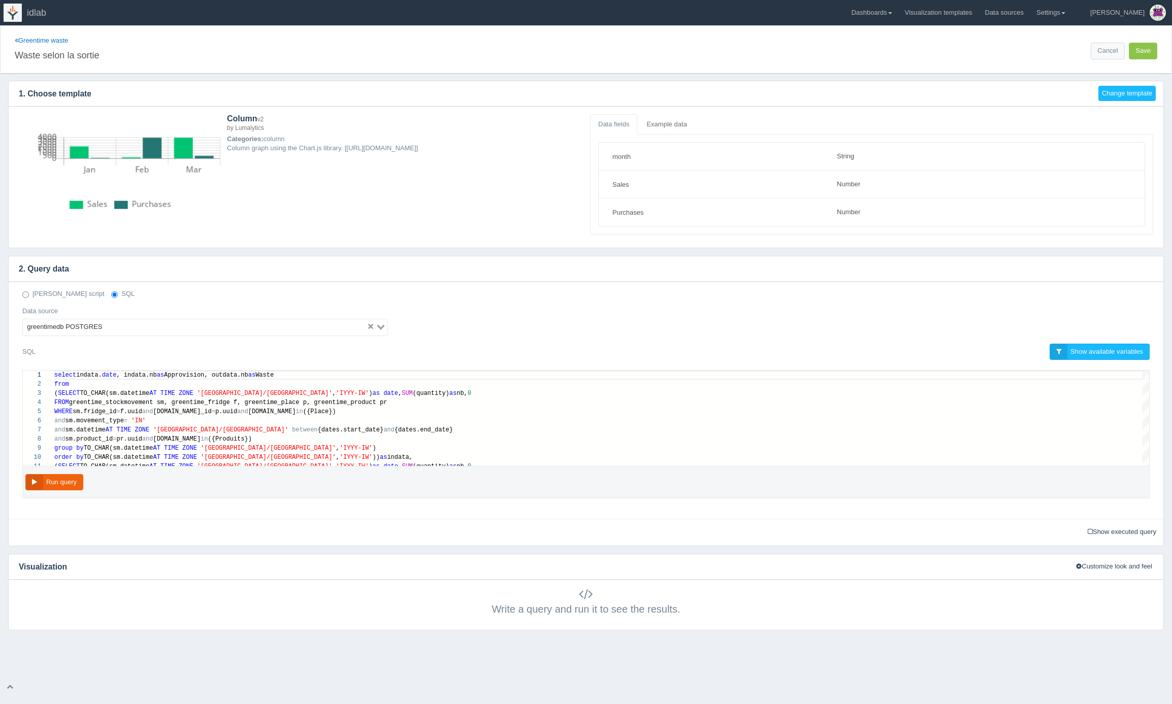
scroll to position [64, 0]
click at [63, 484] on button "Run query" at bounding box center [54, 482] width 58 height 17
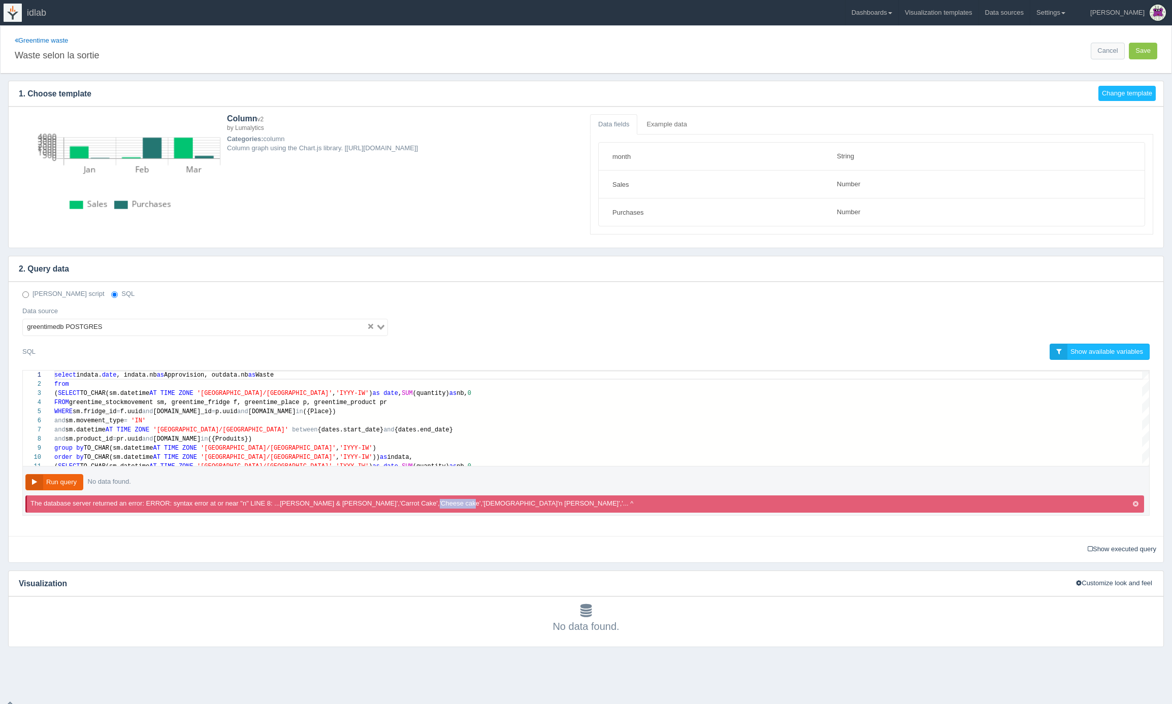
drag, startPoint x: 444, startPoint y: 504, endPoint x: 414, endPoint y: 504, distance: 30.5
click at [414, 504] on p "The database server returned an error: ERROR: syntax error at or near "n" LINE …" at bounding box center [335, 504] width 610 height 10
drag, startPoint x: 414, startPoint y: 504, endPoint x: 442, endPoint y: 504, distance: 28.4
click at [442, 504] on p "The database server returned an error: ERROR: syntax error at or near "n" LINE …" at bounding box center [335, 504] width 610 height 10
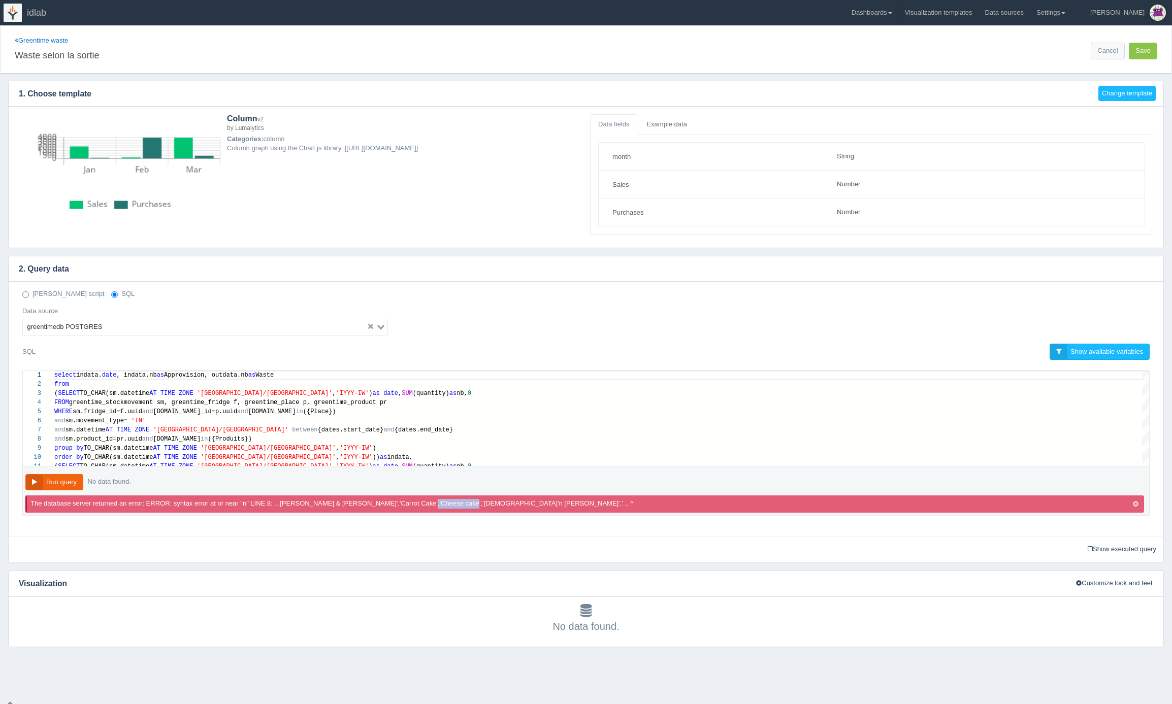
click at [442, 504] on p "The database server returned an error: ERROR: syntax error at or near "n" LINE …" at bounding box center [335, 504] width 610 height 10
click at [55, 39] on link "Greentime waste" at bounding box center [41, 41] width 53 height 8
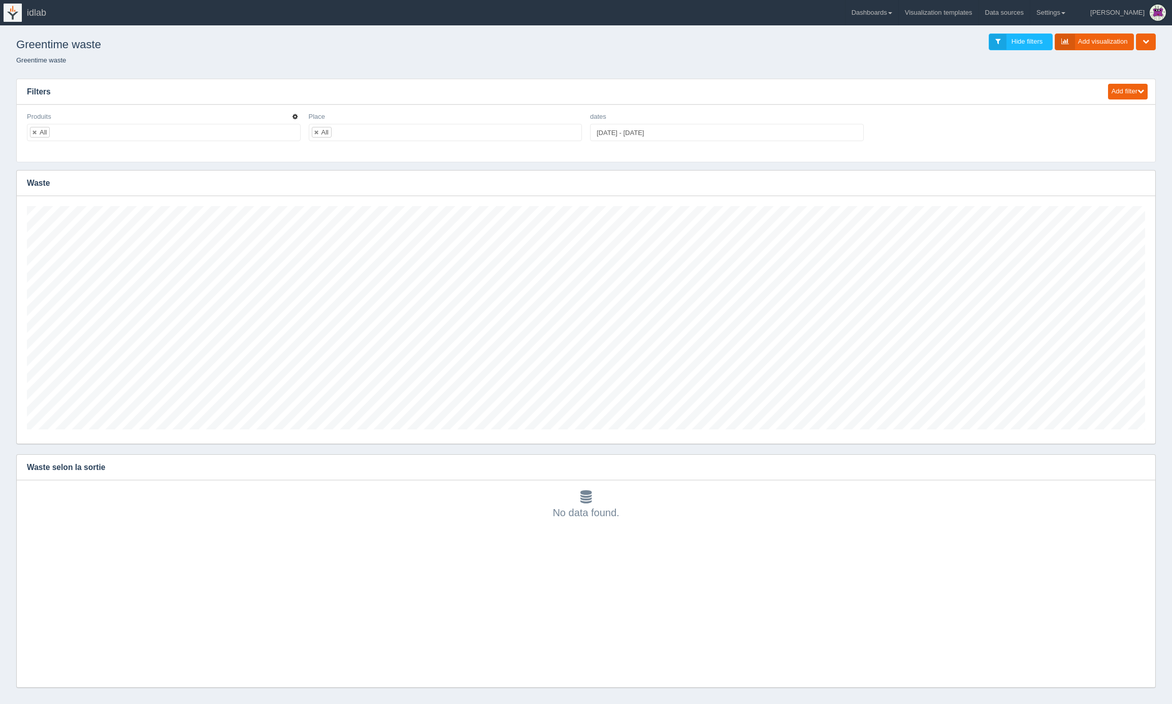
scroll to position [223, 1118]
click at [293, 118] on icon "button" at bounding box center [295, 117] width 5 height 6
click at [280, 126] on link "Edit filter" at bounding box center [258, 129] width 81 height 15
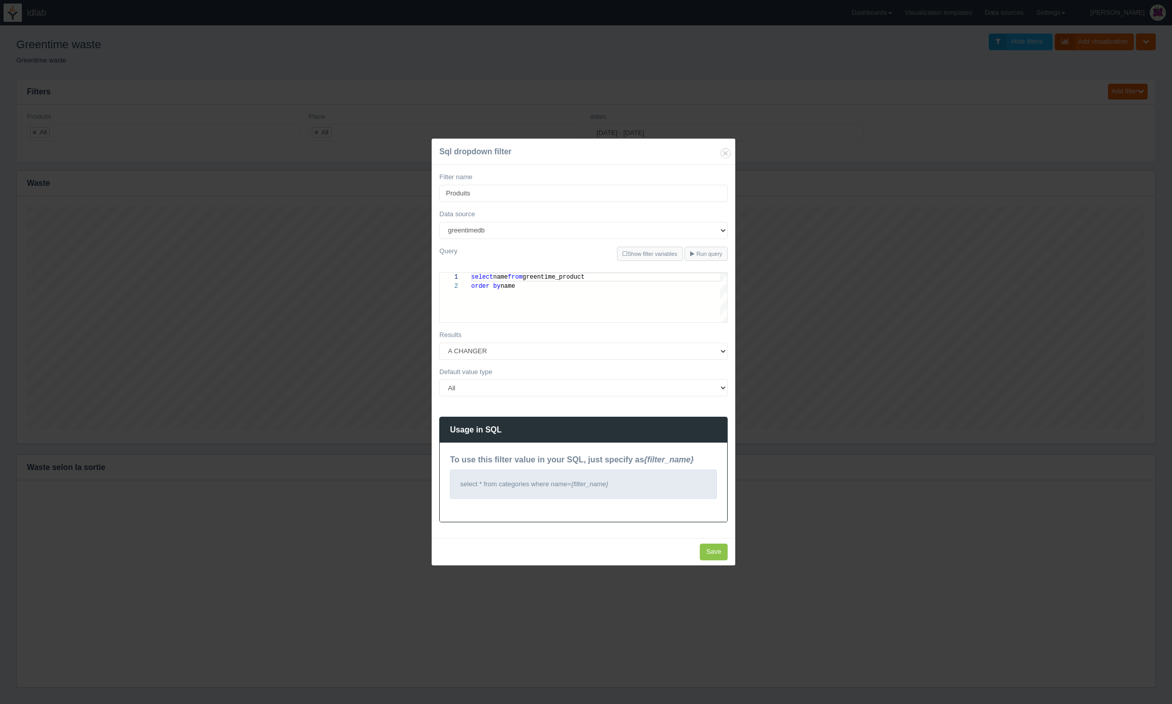
scroll to position [9, 0]
click at [523, 285] on div "order by name" at bounding box center [599, 286] width 256 height 9
click at [626, 253] on link "Show filter variables" at bounding box center [650, 254] width 66 height 15
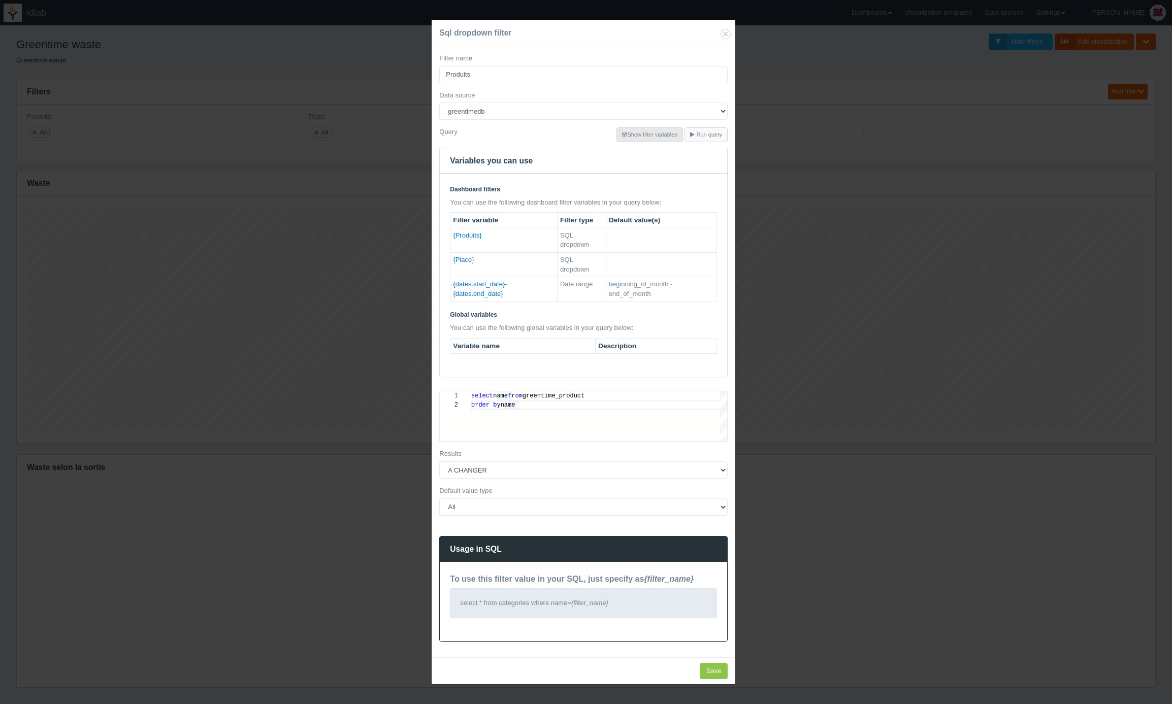
click at [636, 138] on link "Show filter variables" at bounding box center [650, 134] width 66 height 15
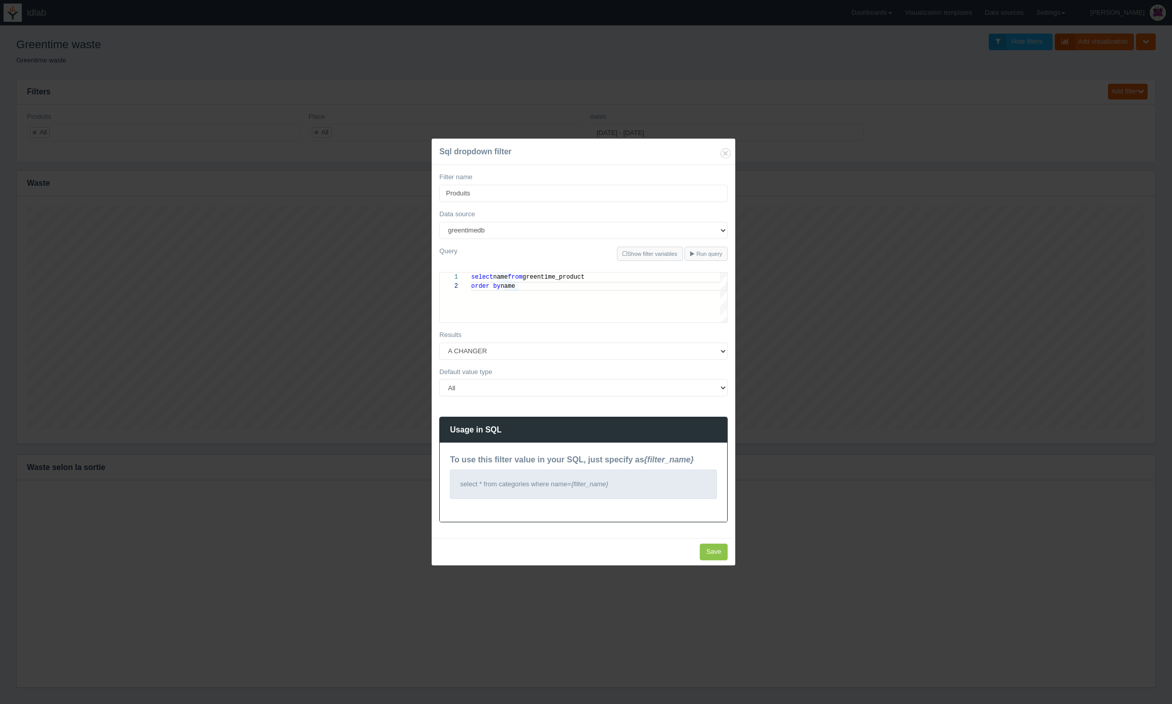
scroll to position [9, 47]
click at [587, 297] on div "select name from greentime_product order by name" at bounding box center [599, 298] width 256 height 50
click at [575, 348] on select "A CHANGER Adonis Crackers Black Pepper & Sea Salt Amadina amandes Amadina choco…" at bounding box center [583, 351] width 289 height 17
click at [588, 306] on div "select name from greentime_product order by name" at bounding box center [599, 298] width 256 height 50
click at [712, 552] on input "Save" at bounding box center [714, 552] width 28 height 17
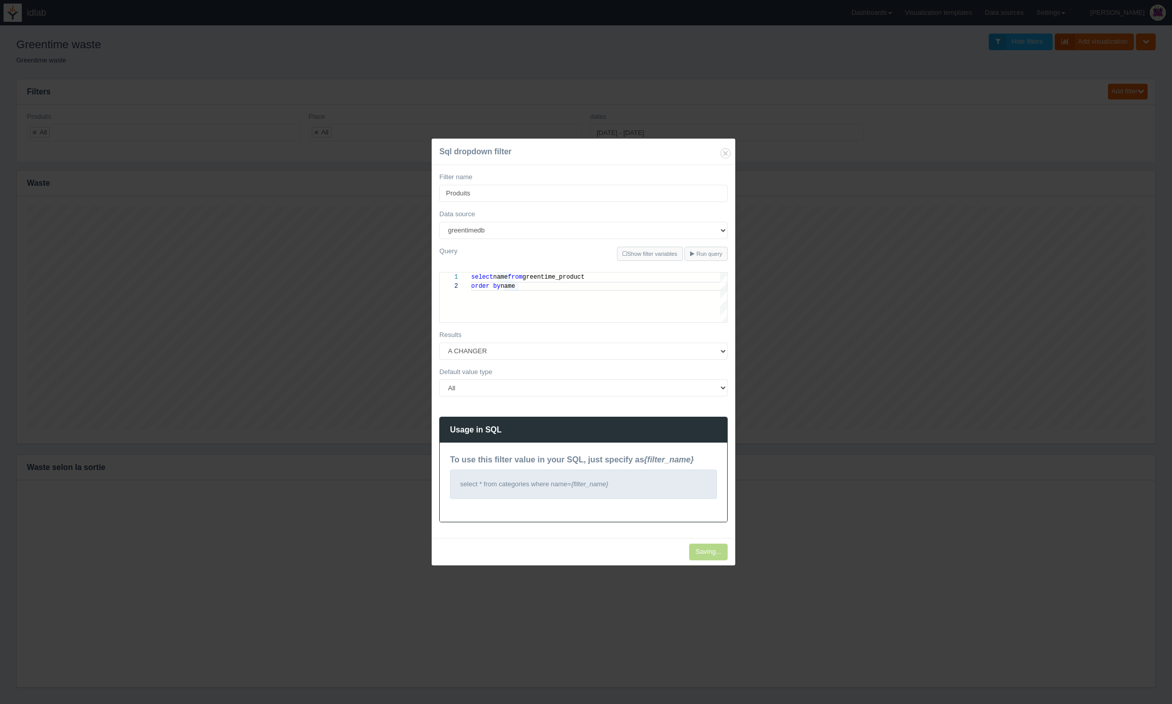
type input "Save"
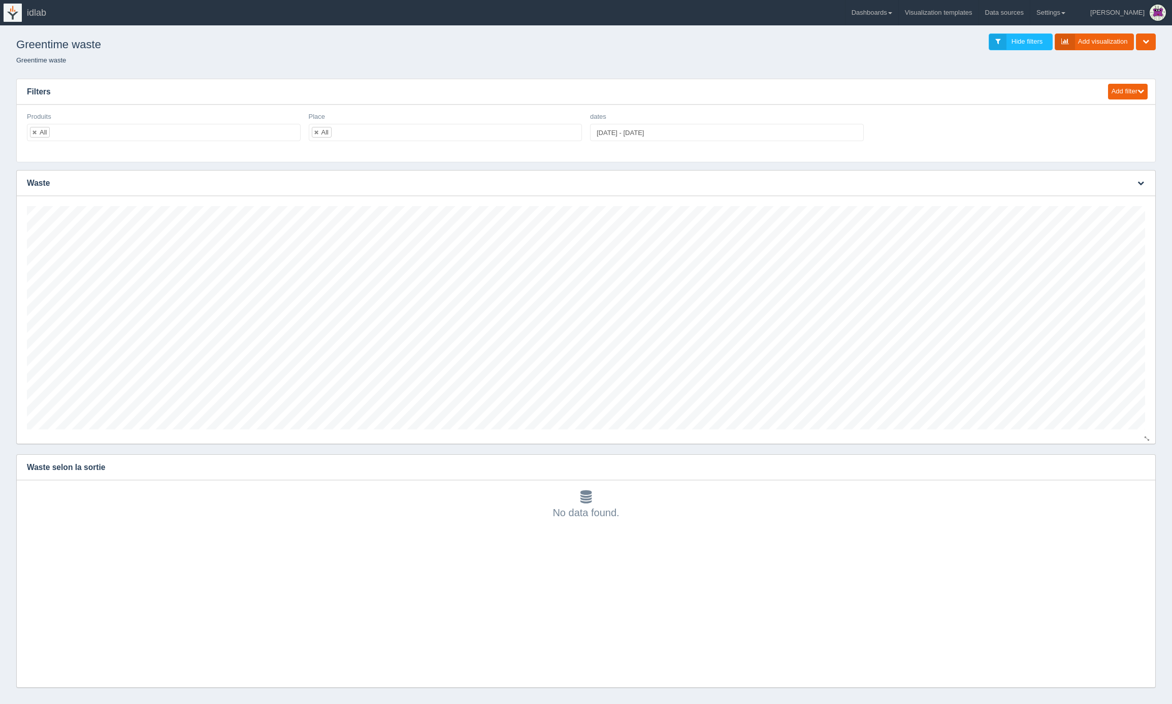
scroll to position [41, 0]
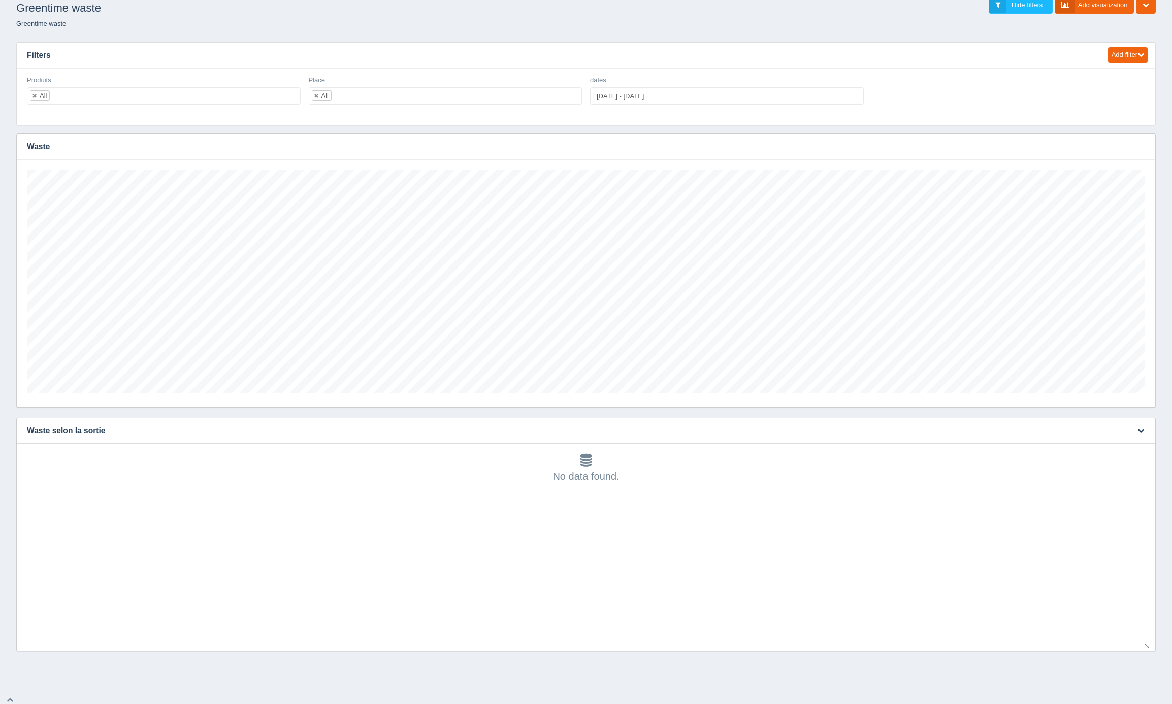
scroll to position [223, 1118]
click at [1140, 434] on icon "button" at bounding box center [1141, 431] width 7 height 7
click at [1119, 450] on link "Edit chart" at bounding box center [1107, 446] width 81 height 15
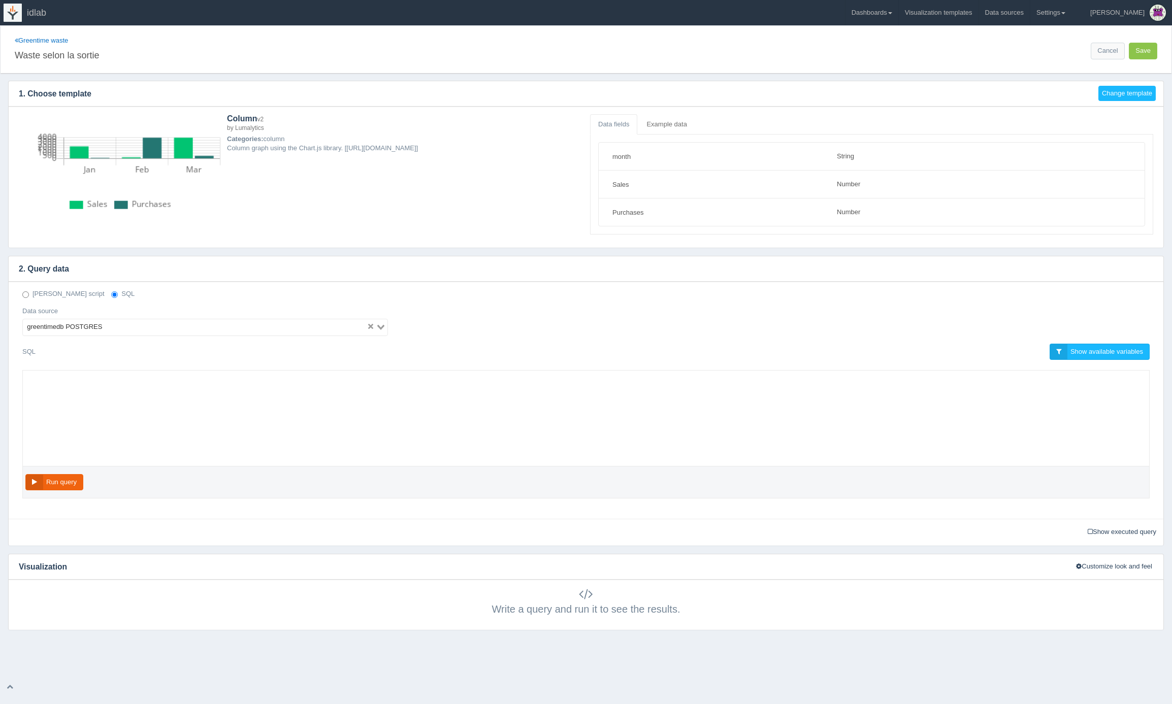
select select "string"
select select "number"
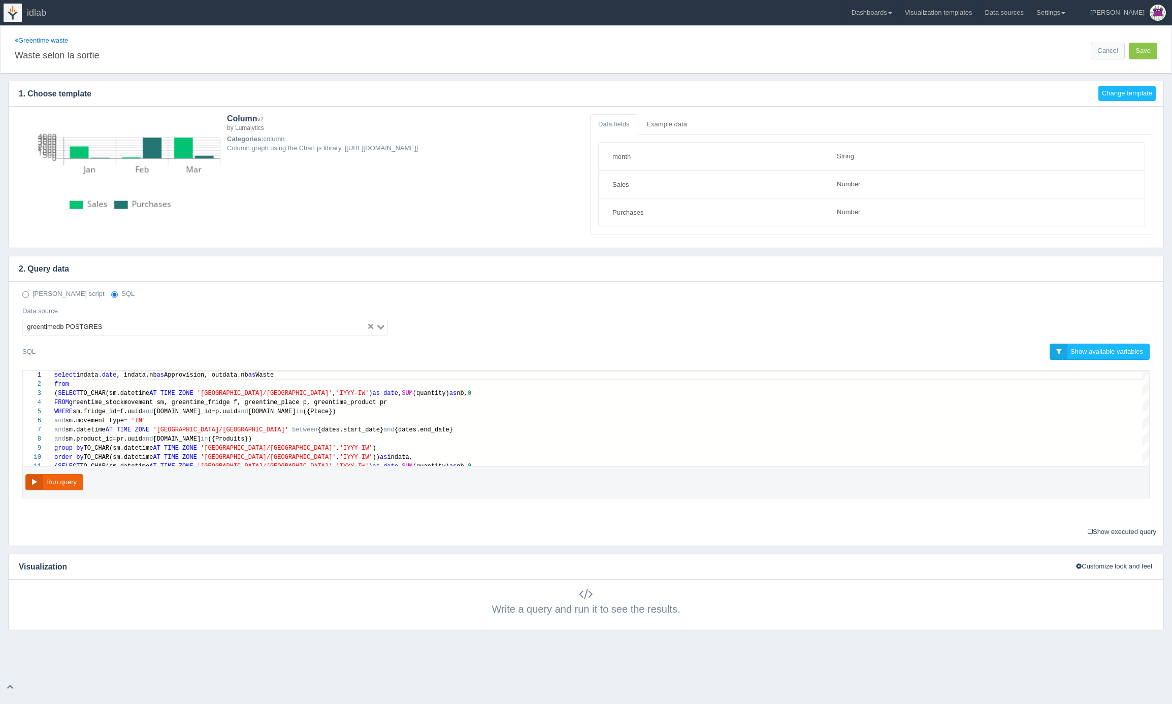
scroll to position [64, 0]
click at [59, 485] on button "Run query" at bounding box center [54, 482] width 58 height 17
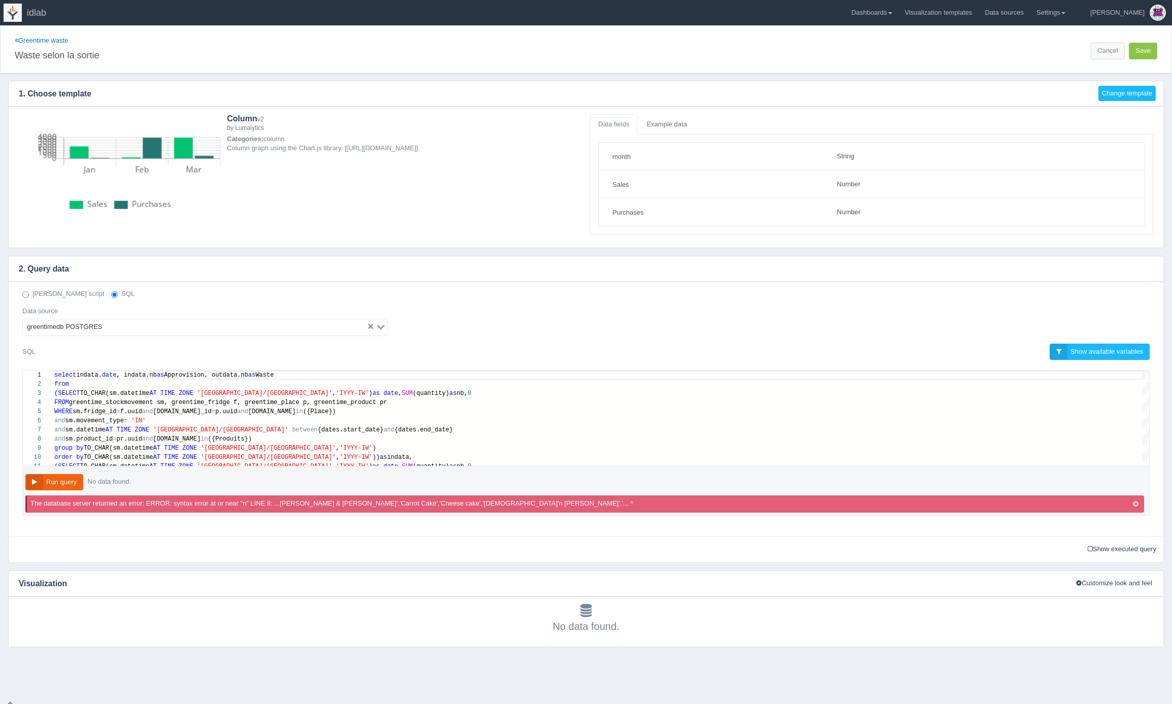
click at [416, 503] on p "The database server returned an error: ERROR: syntax error at or near "n" LINE …" at bounding box center [335, 504] width 610 height 10
drag, startPoint x: 416, startPoint y: 503, endPoint x: 437, endPoint y: 505, distance: 20.4
click at [437, 505] on p "The database server returned an error: ERROR: syntax error at or near "n" LINE …" at bounding box center [335, 504] width 610 height 10
click at [1114, 551] on link "Show executed query" at bounding box center [1122, 550] width 76 height 16
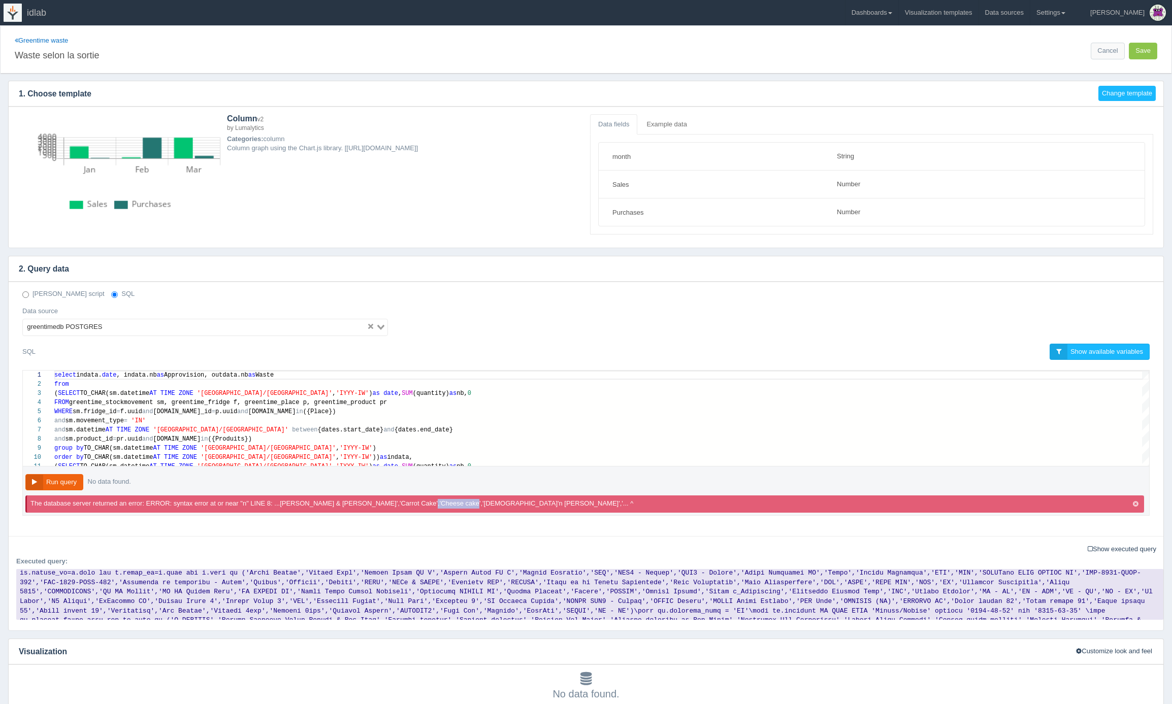
scroll to position [0, 0]
click at [1138, 54] on button "Save" at bounding box center [1143, 51] width 28 height 17
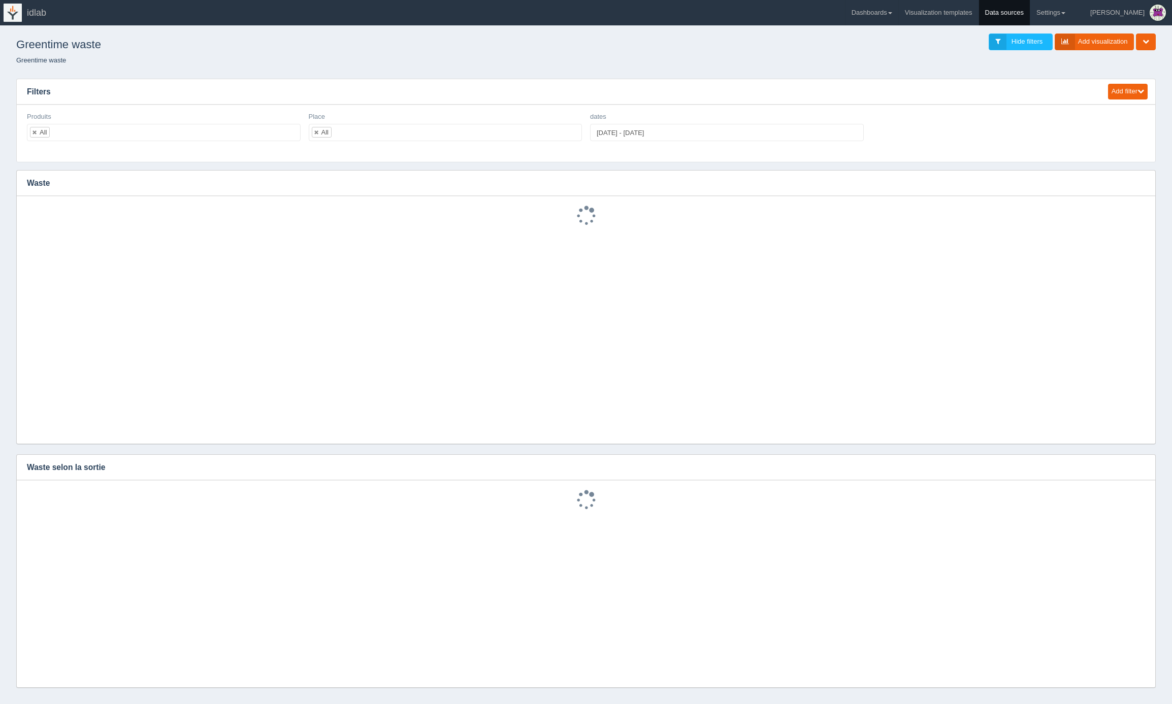
click at [1031, 10] on link "Data sources" at bounding box center [1004, 12] width 51 height 25
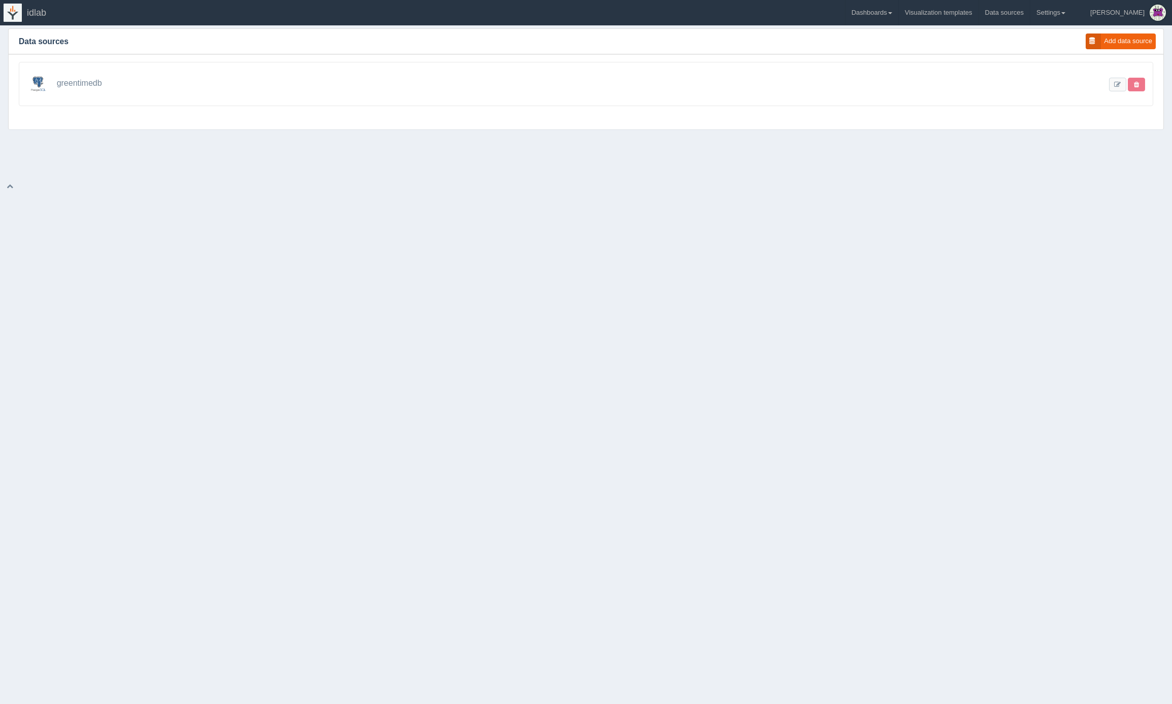
click at [122, 87] on div "greentimedb" at bounding box center [586, 84] width 1135 height 44
click at [92, 83] on span "greentimedb" at bounding box center [79, 83] width 45 height 9
click at [1116, 85] on link at bounding box center [1117, 85] width 17 height 14
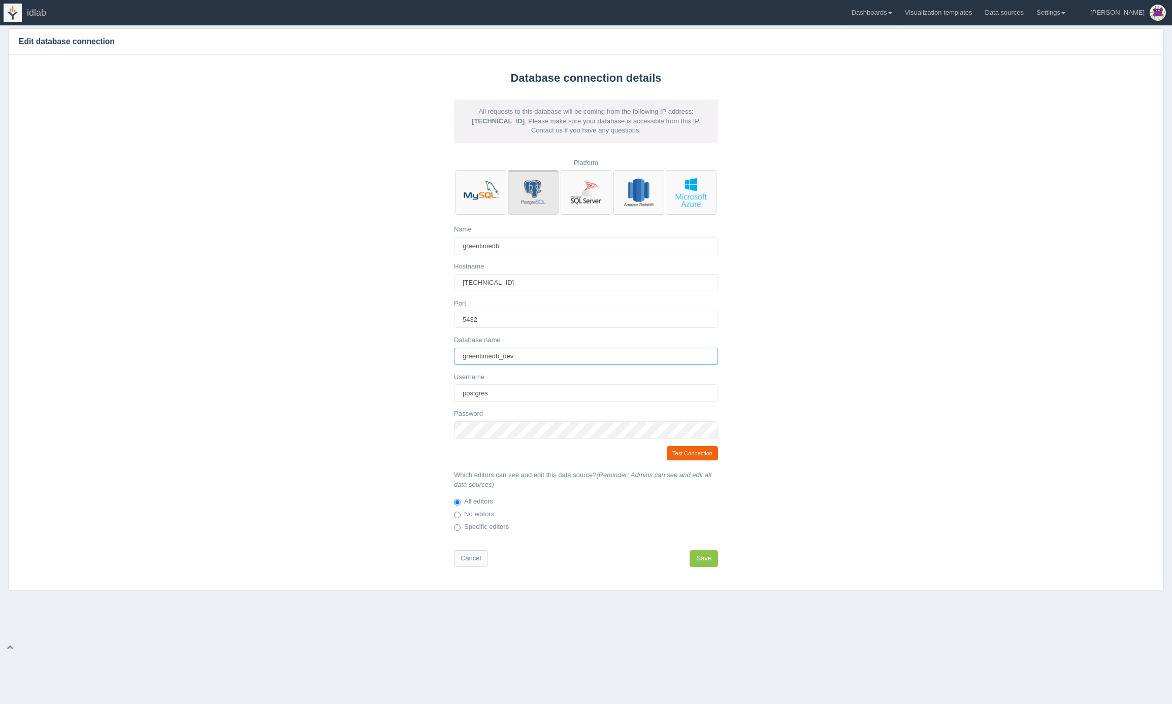
click at [521, 356] on input "greentimedb_dev" at bounding box center [586, 356] width 264 height 17
type input "greentimedb"
click at [700, 556] on button "Save" at bounding box center [704, 559] width 28 height 17
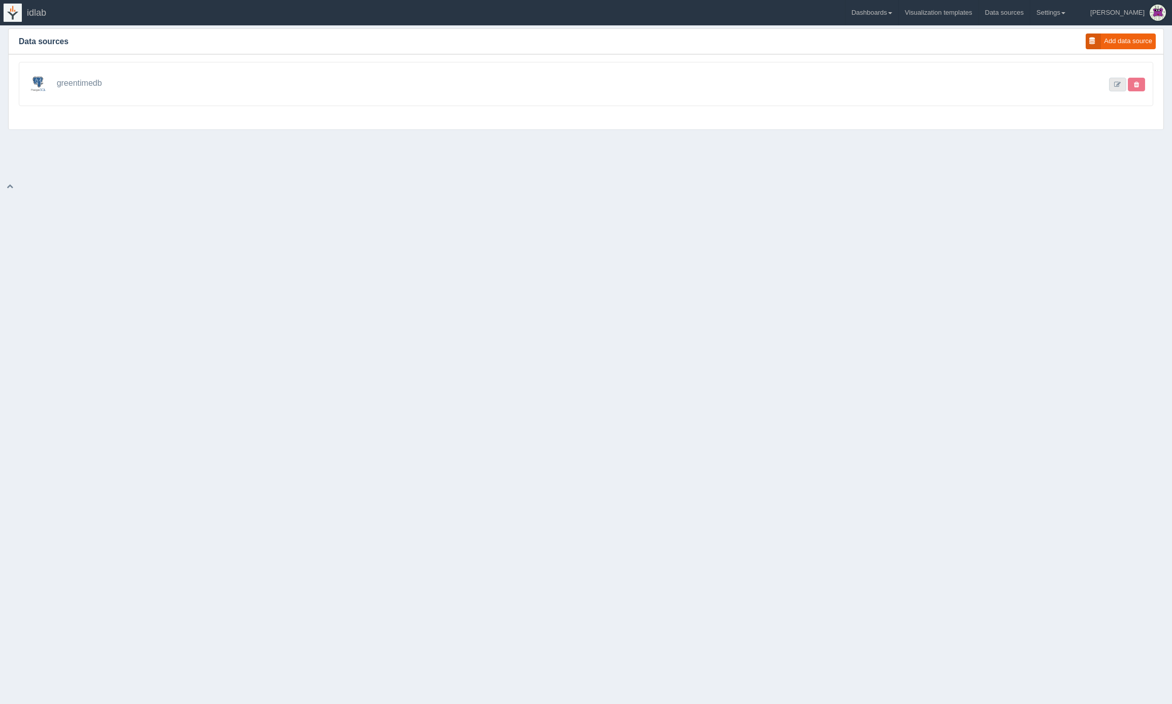
click at [1113, 81] on link at bounding box center [1117, 85] width 17 height 14
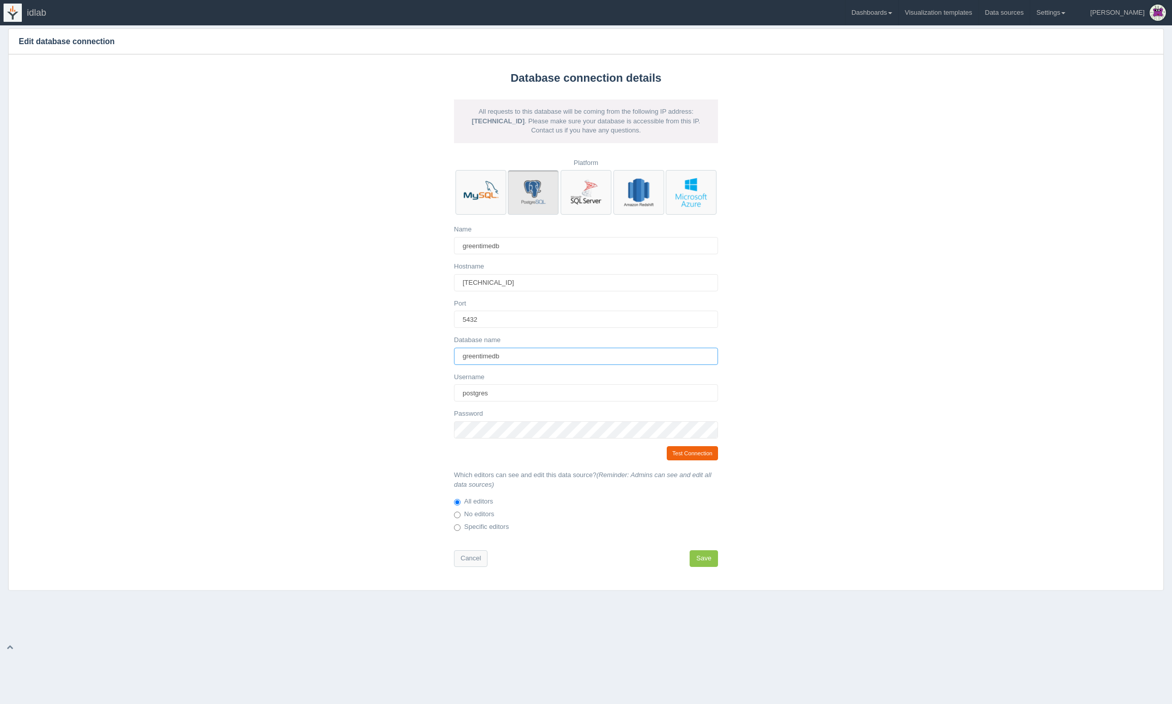
click at [532, 358] on input "greentimedb" at bounding box center [586, 356] width 264 height 17
type input "greentimedb_dev"
click at [706, 560] on button "Save" at bounding box center [704, 559] width 28 height 17
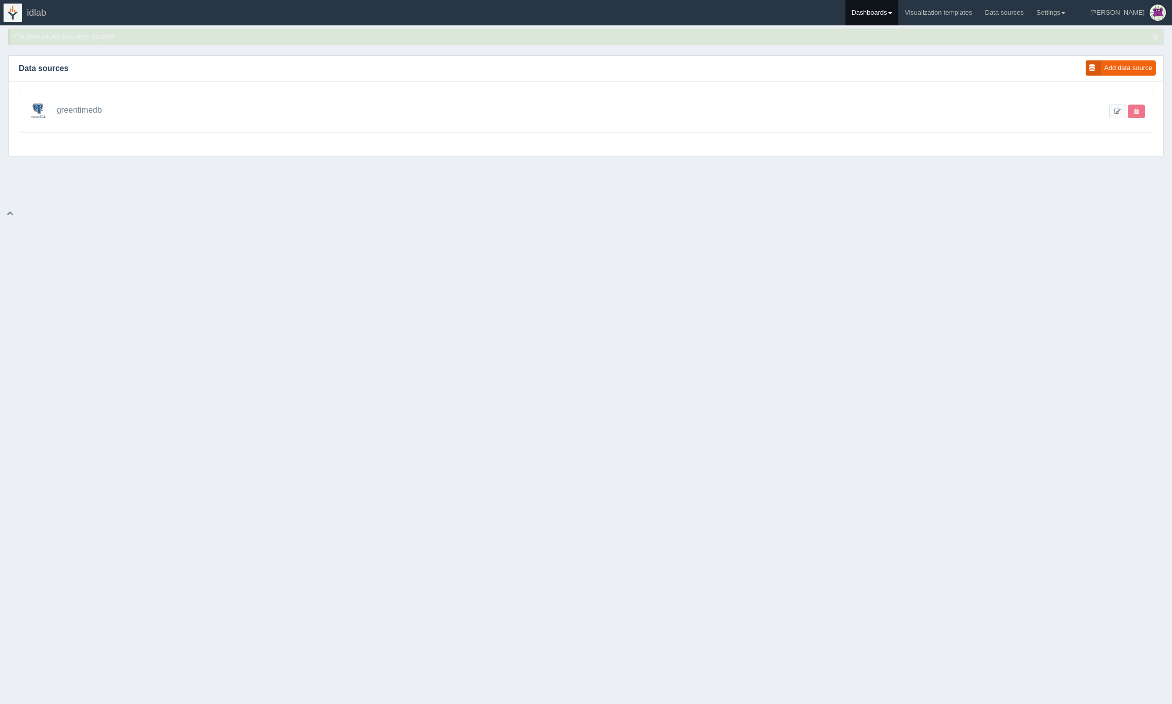
click at [899, 13] on link "Dashboards" at bounding box center [872, 12] width 53 height 25
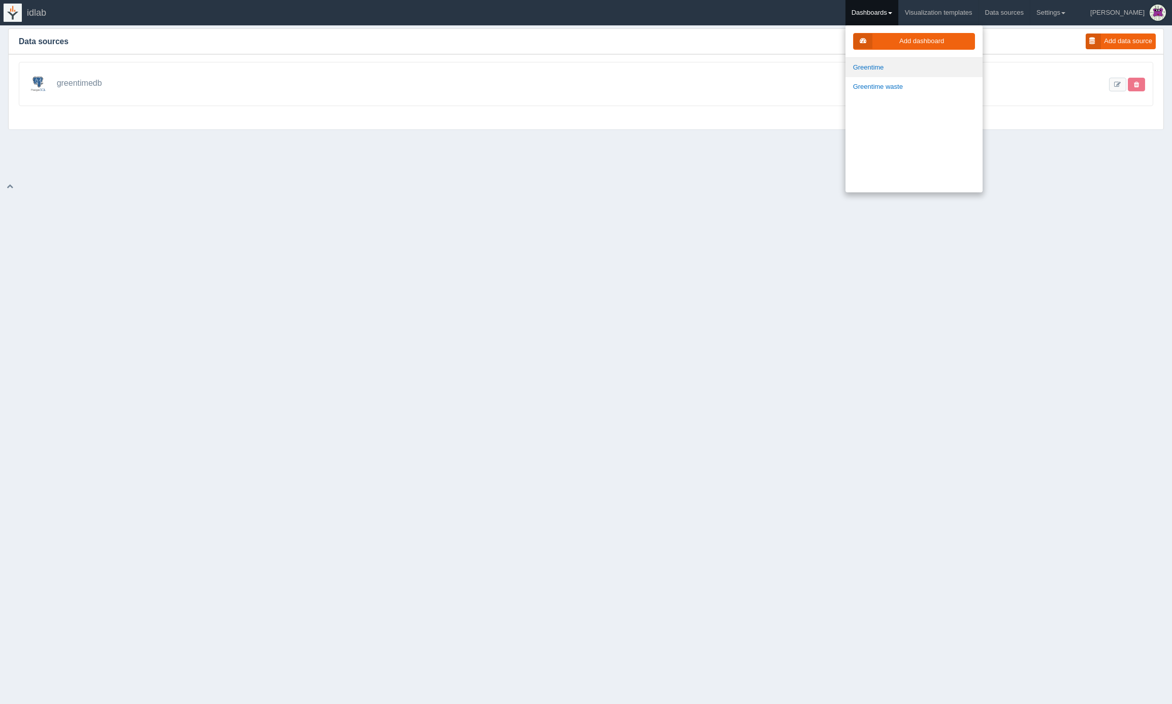
click at [898, 65] on link "Greentime" at bounding box center [914, 68] width 137 height 20
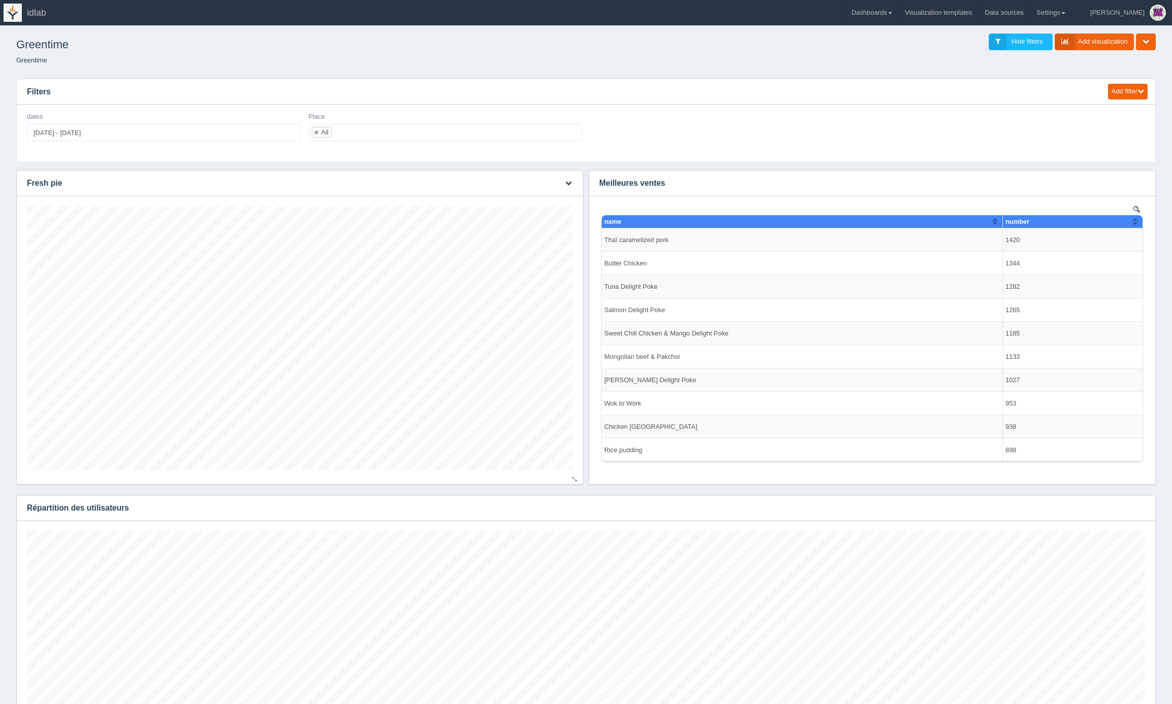
scroll to position [264, 546]
click at [899, 14] on link "Dashboards" at bounding box center [872, 12] width 53 height 25
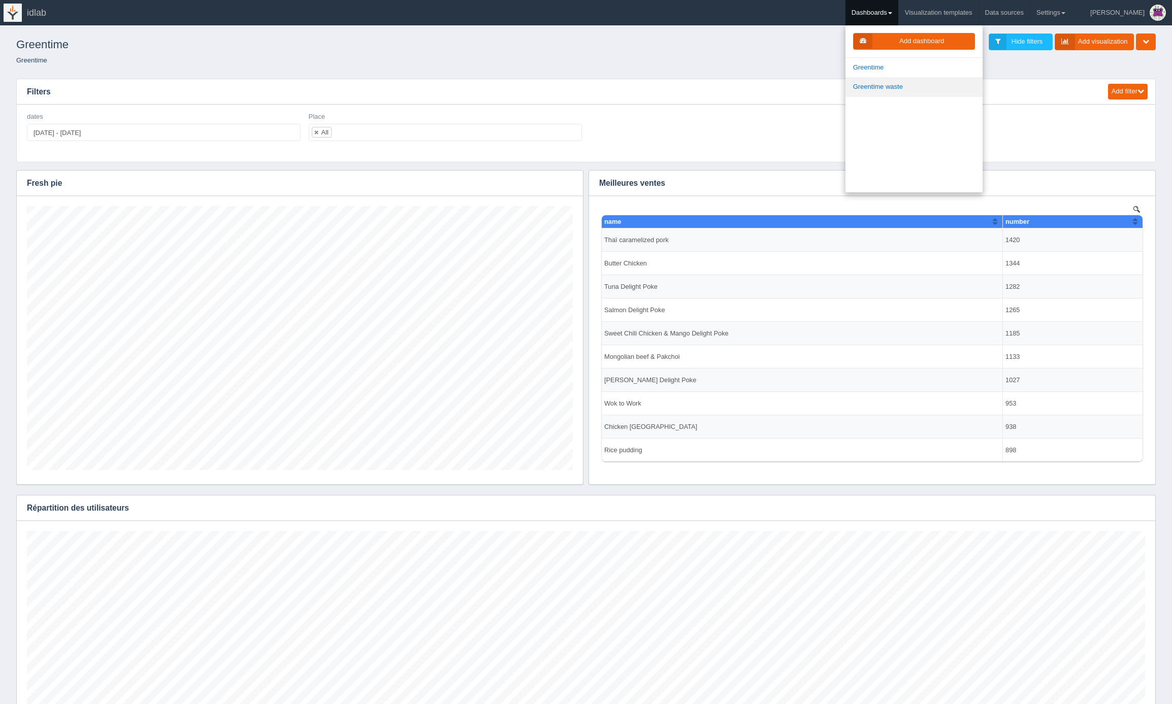
click at [911, 86] on link "Greentime waste" at bounding box center [914, 87] width 137 height 20
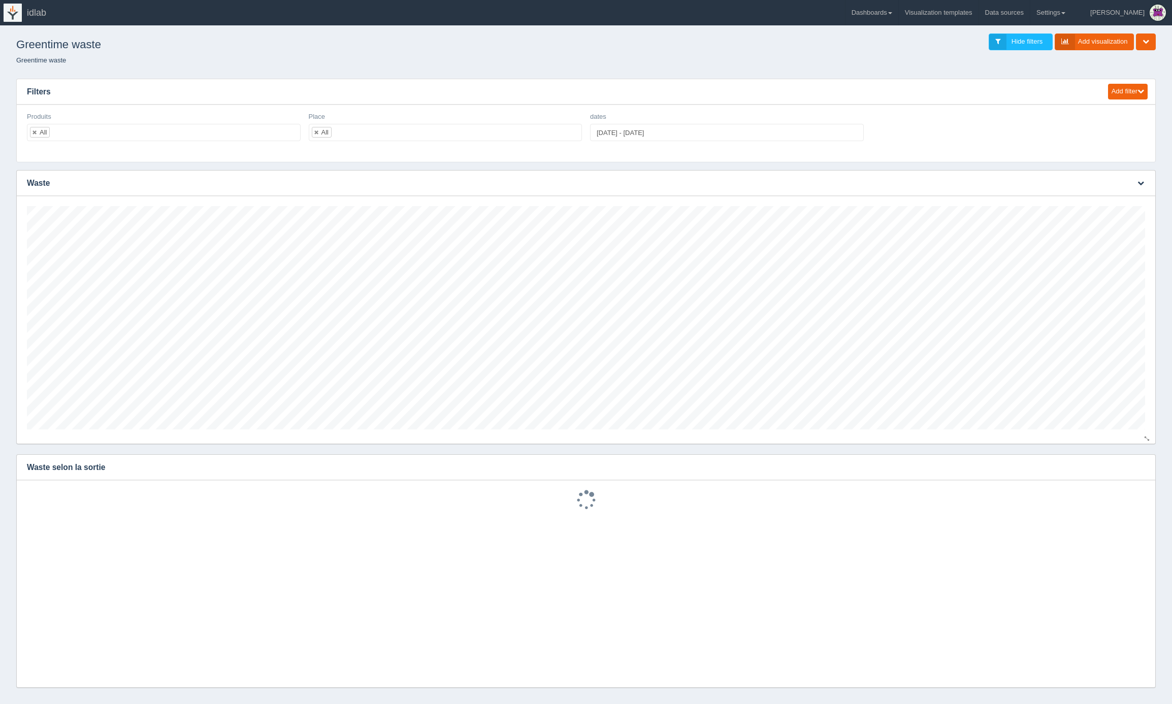
scroll to position [223, 1118]
click at [1141, 466] on icon "button" at bounding box center [1141, 467] width 7 height 7
click at [1115, 486] on link "Edit chart" at bounding box center [1107, 482] width 81 height 15
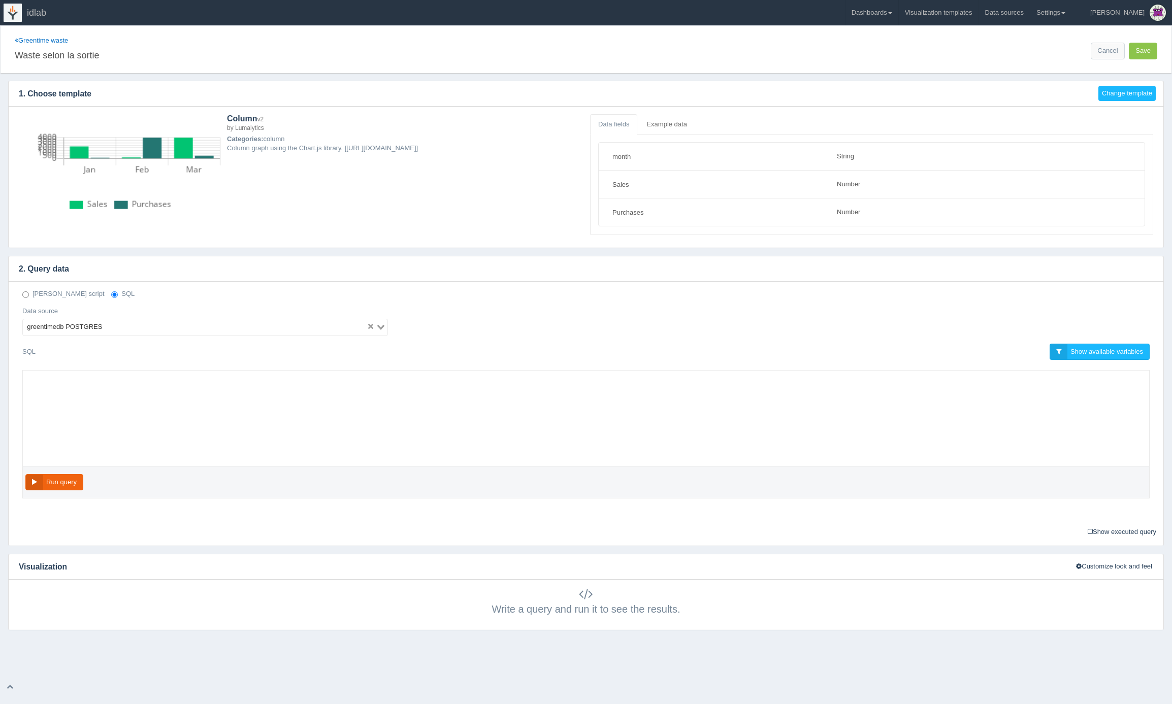
select select "string"
select select "number"
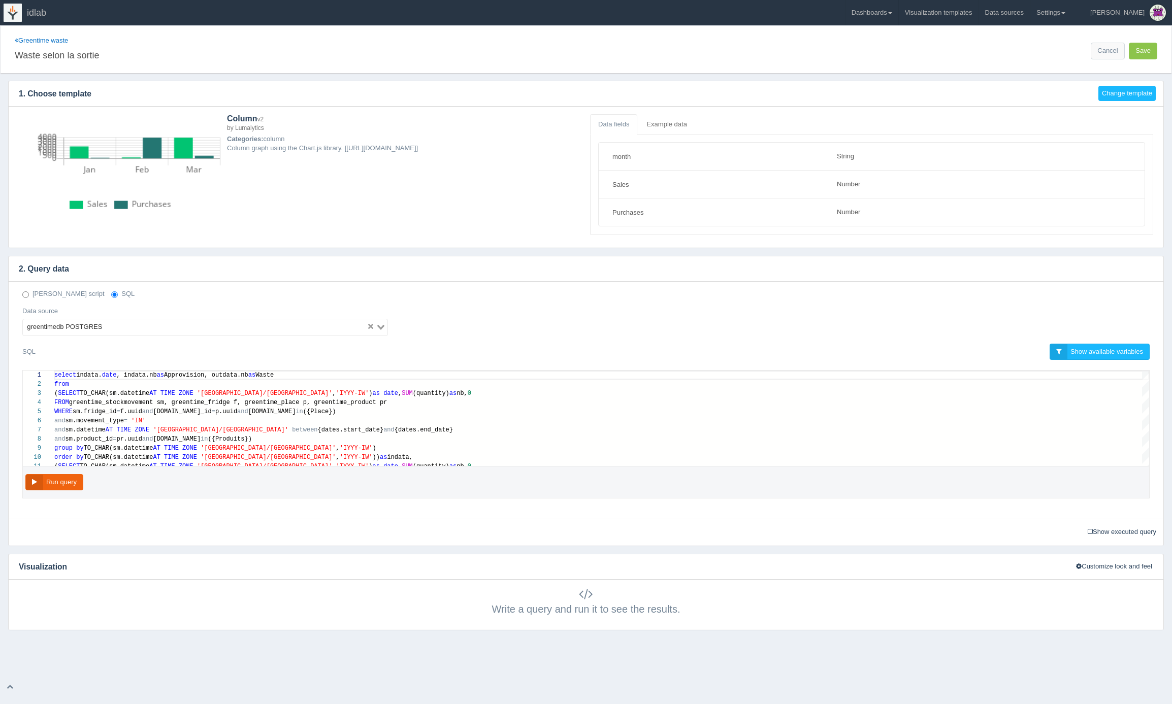
scroll to position [64, 0]
click at [56, 40] on link "Greentime waste" at bounding box center [41, 41] width 53 height 8
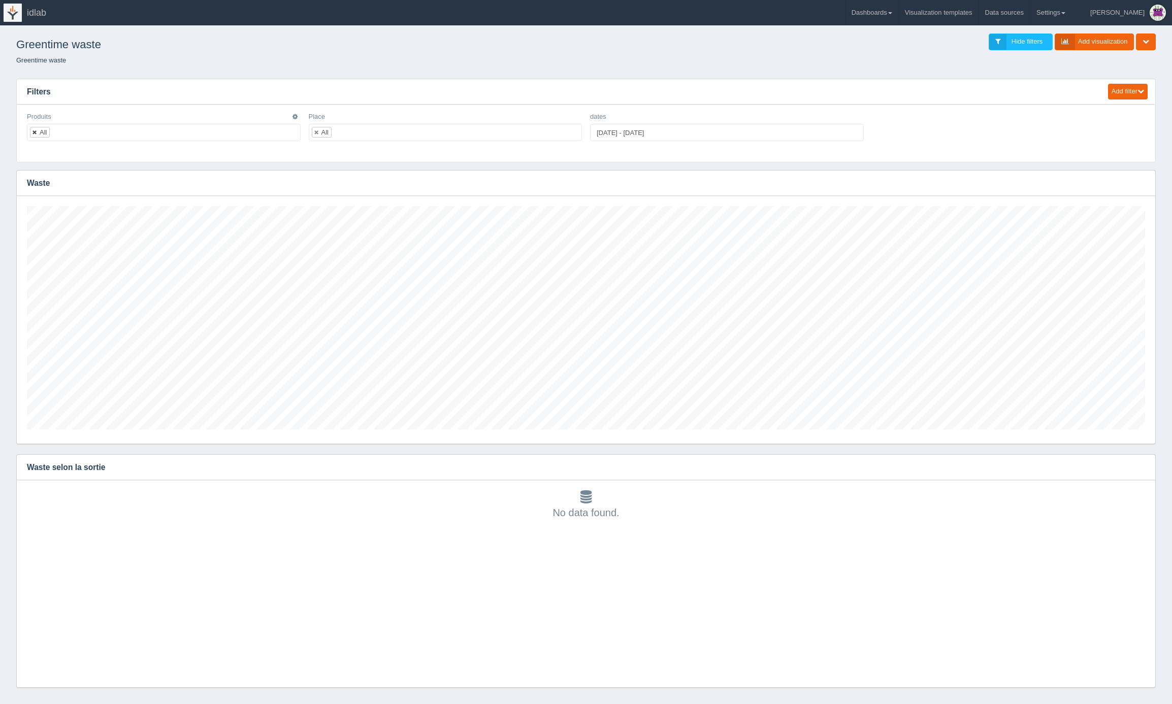
scroll to position [223, 1118]
click at [72, 133] on ul "All" at bounding box center [164, 132] width 274 height 17
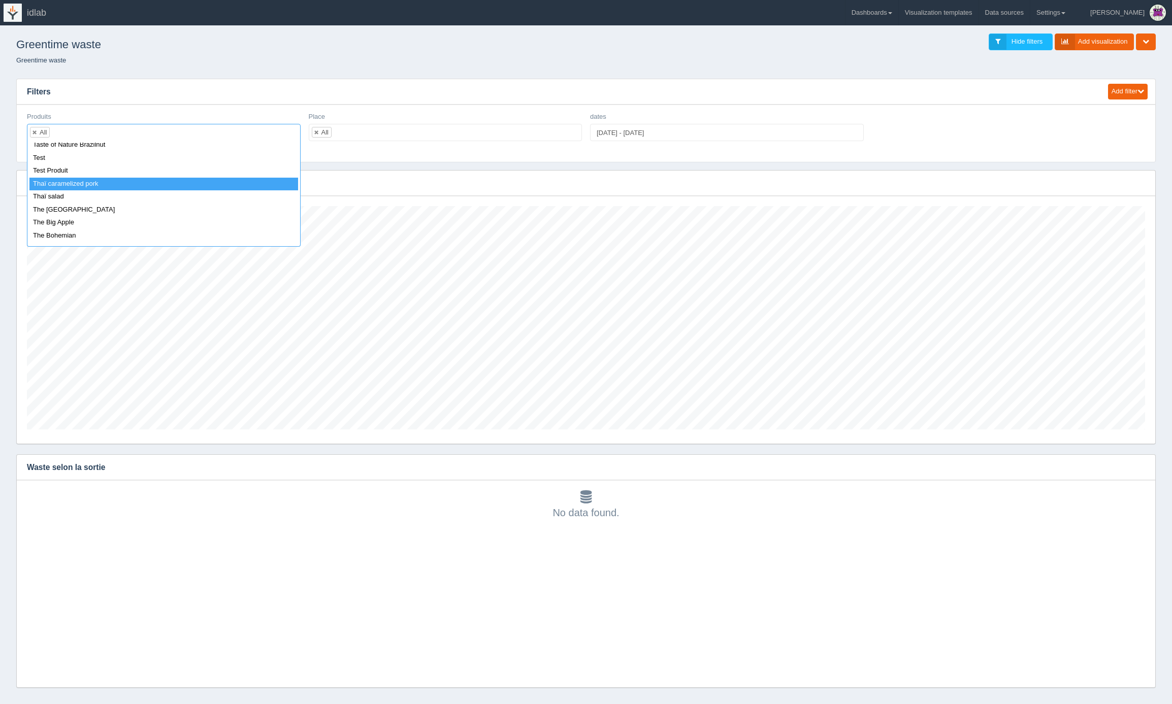
select select "Thaï caramelized pork"
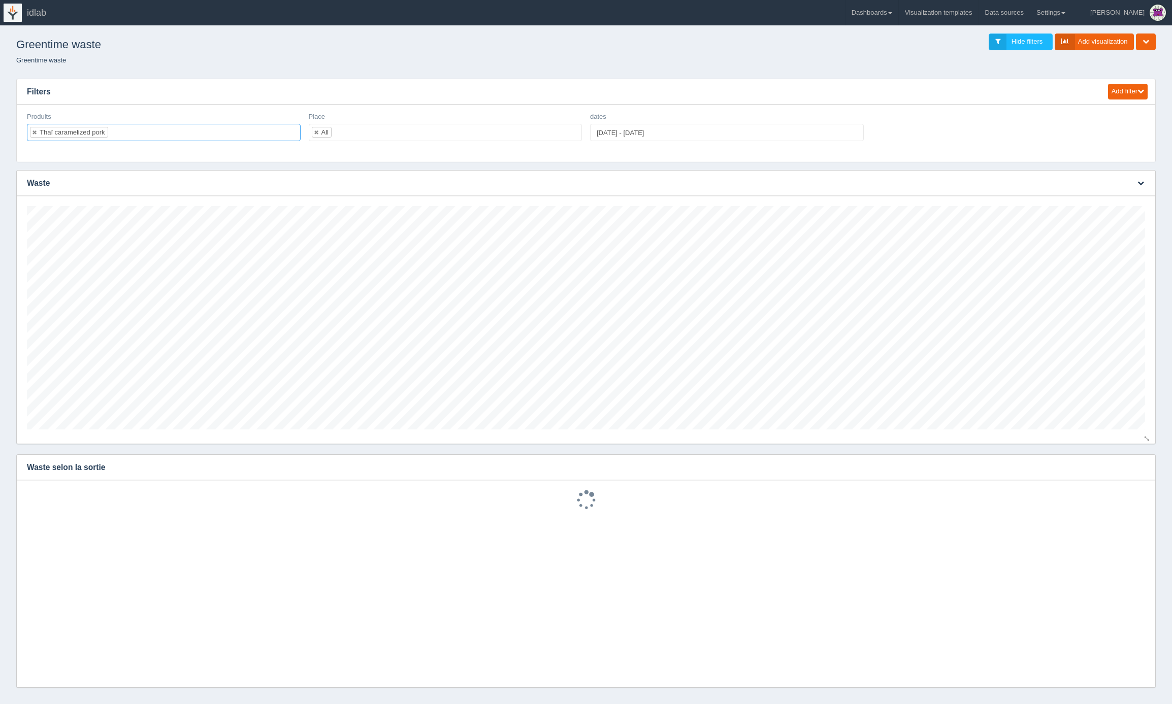
scroll to position [0, 0]
click at [1138, 467] on icon "button" at bounding box center [1141, 467] width 7 height 7
click at [1112, 484] on link "Edit chart" at bounding box center [1107, 482] width 81 height 15
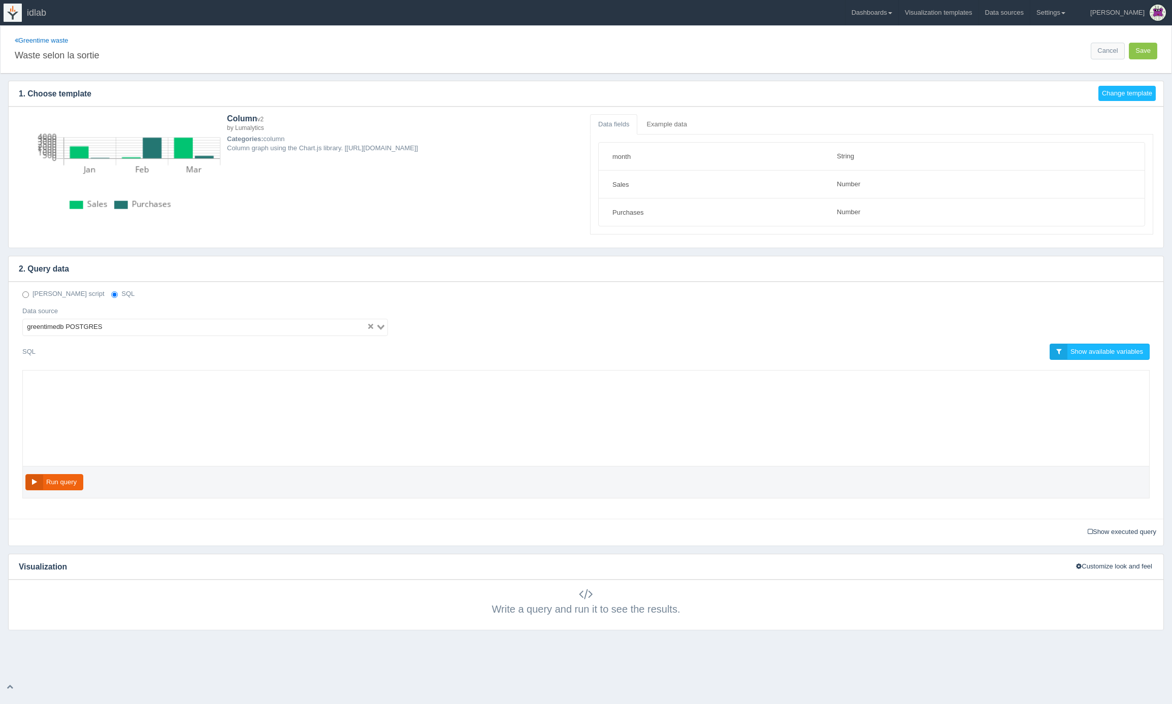
select select "string"
select select "number"
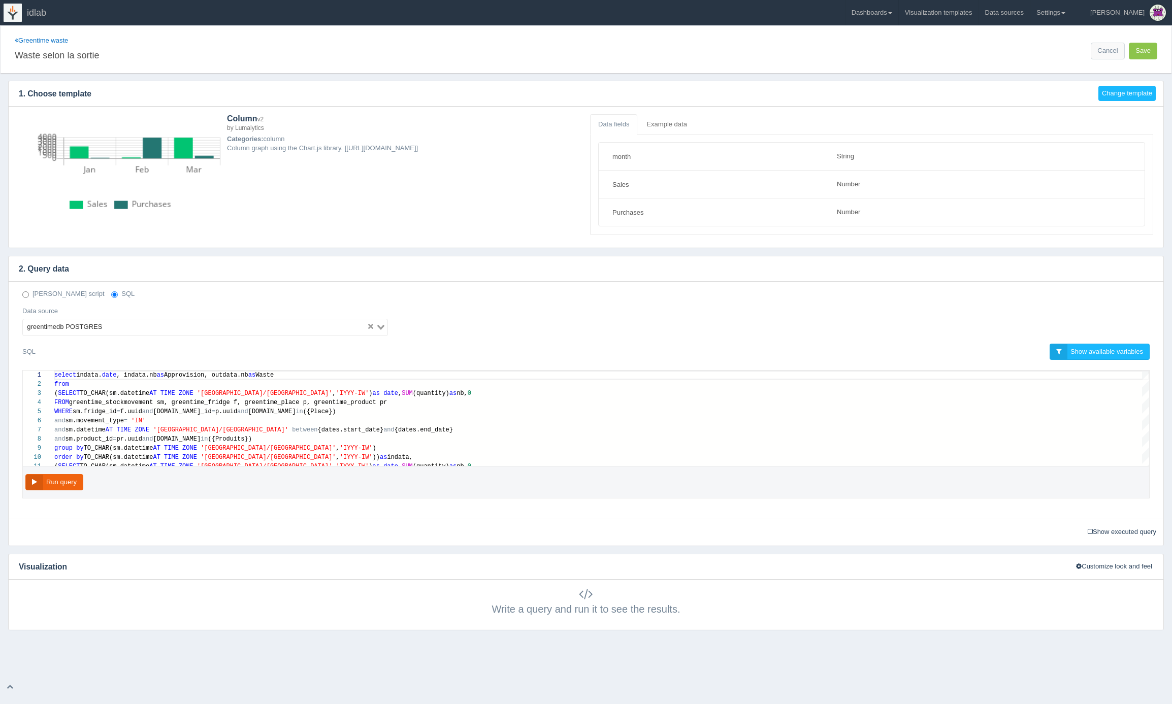
scroll to position [64, 0]
click at [67, 485] on button "Run query" at bounding box center [54, 482] width 58 height 17
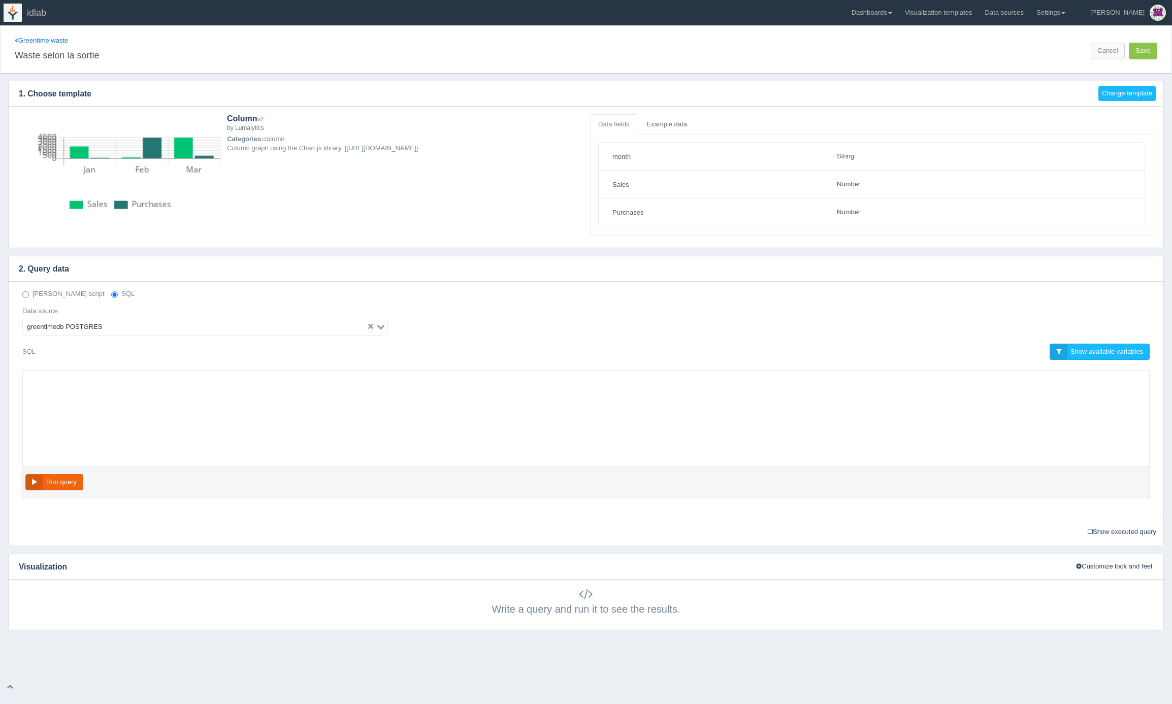
select select "string"
select select "number"
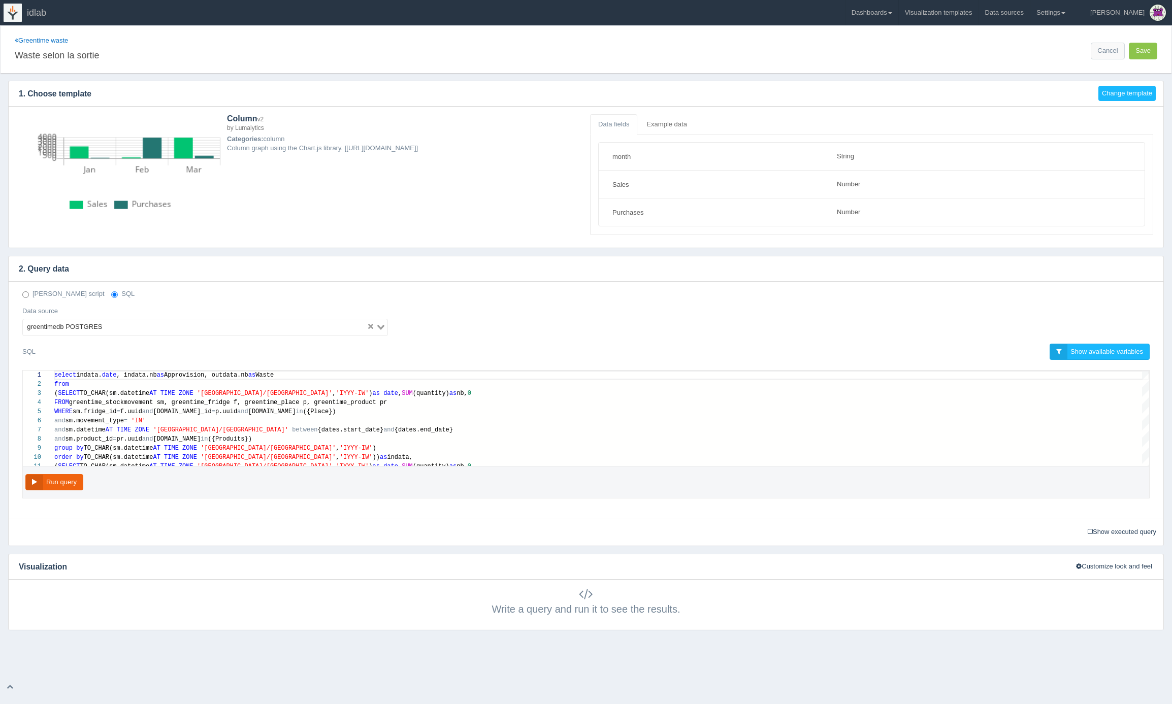
scroll to position [64, 0]
click at [52, 485] on button "Run query" at bounding box center [54, 482] width 58 height 17
